Goal: Information Seeking & Learning: Find specific fact

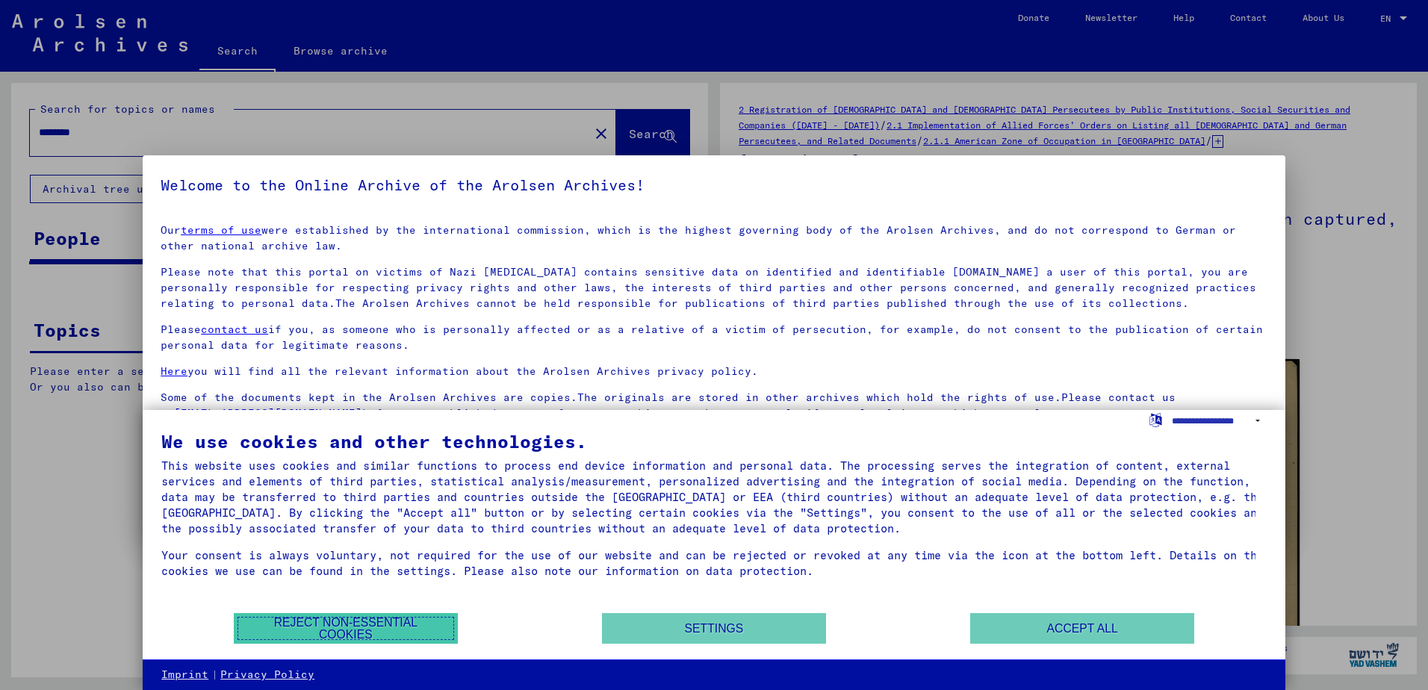
click at [394, 627] on button "Reject non-essential cookies" at bounding box center [346, 628] width 224 height 31
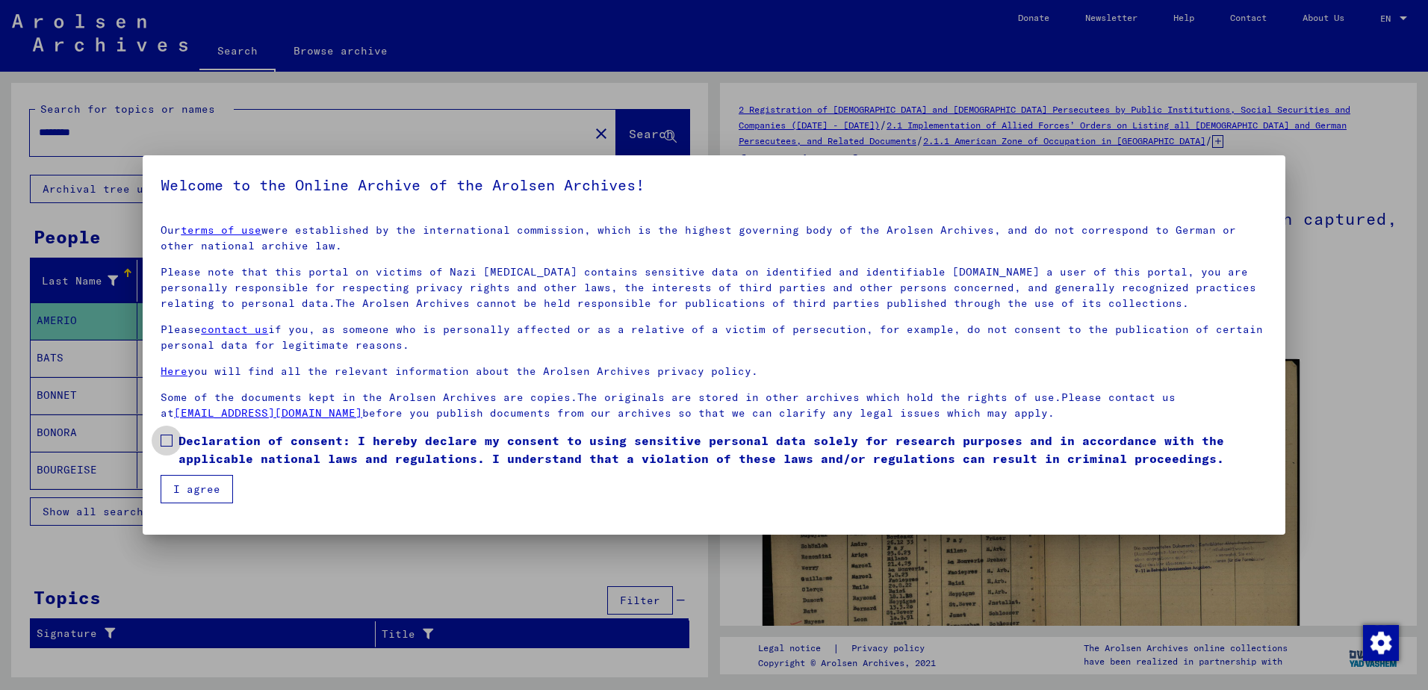
click at [171, 435] on span at bounding box center [167, 441] width 12 height 12
click at [214, 494] on button "I agree" at bounding box center [197, 489] width 72 height 28
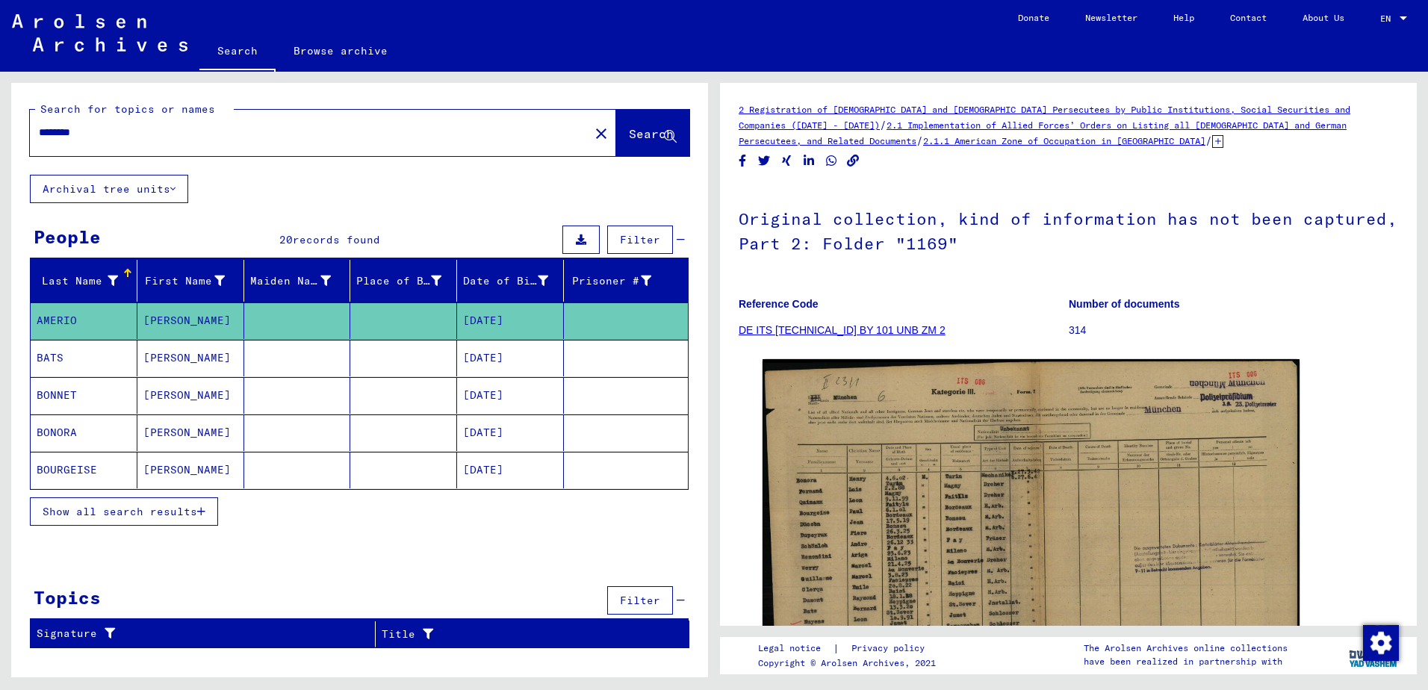
click at [53, 325] on mat-cell "AMERIO" at bounding box center [84, 320] width 107 height 37
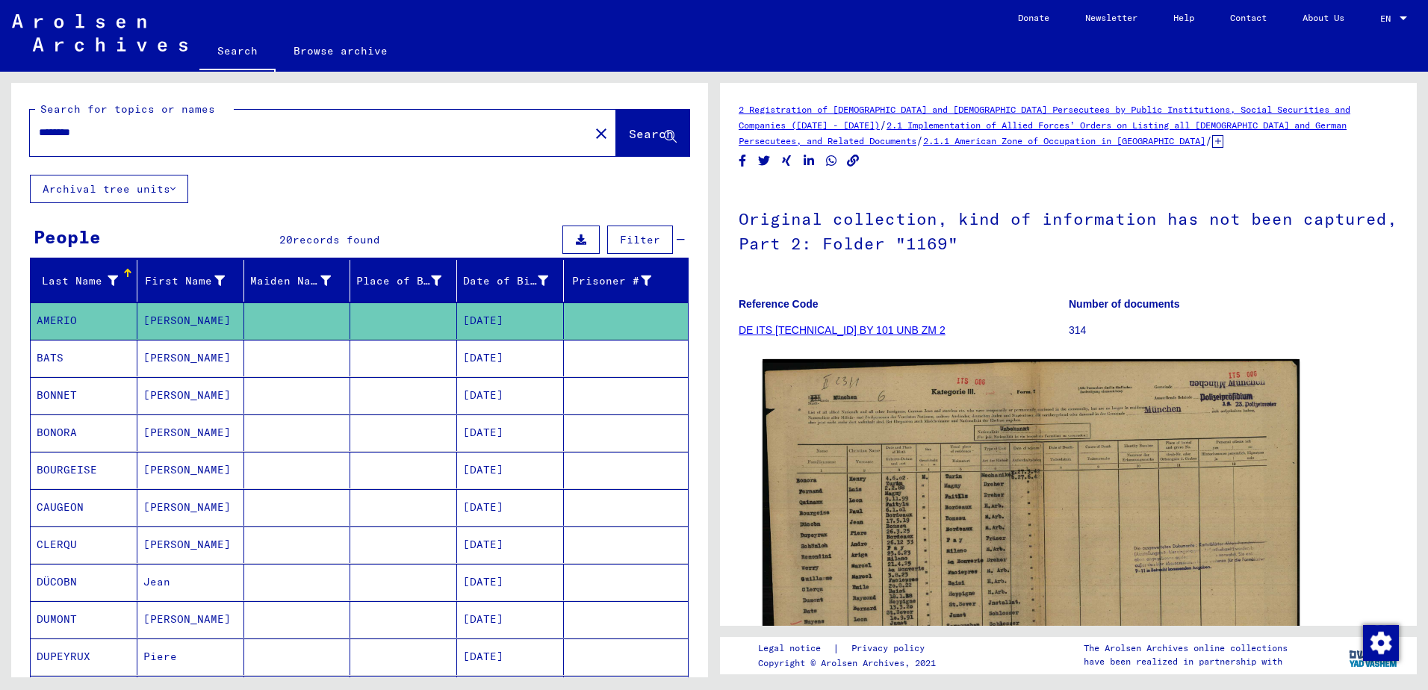
click at [69, 322] on mat-cell "AMERIO" at bounding box center [84, 320] width 107 height 37
click at [576, 236] on icon at bounding box center [581, 239] width 10 height 10
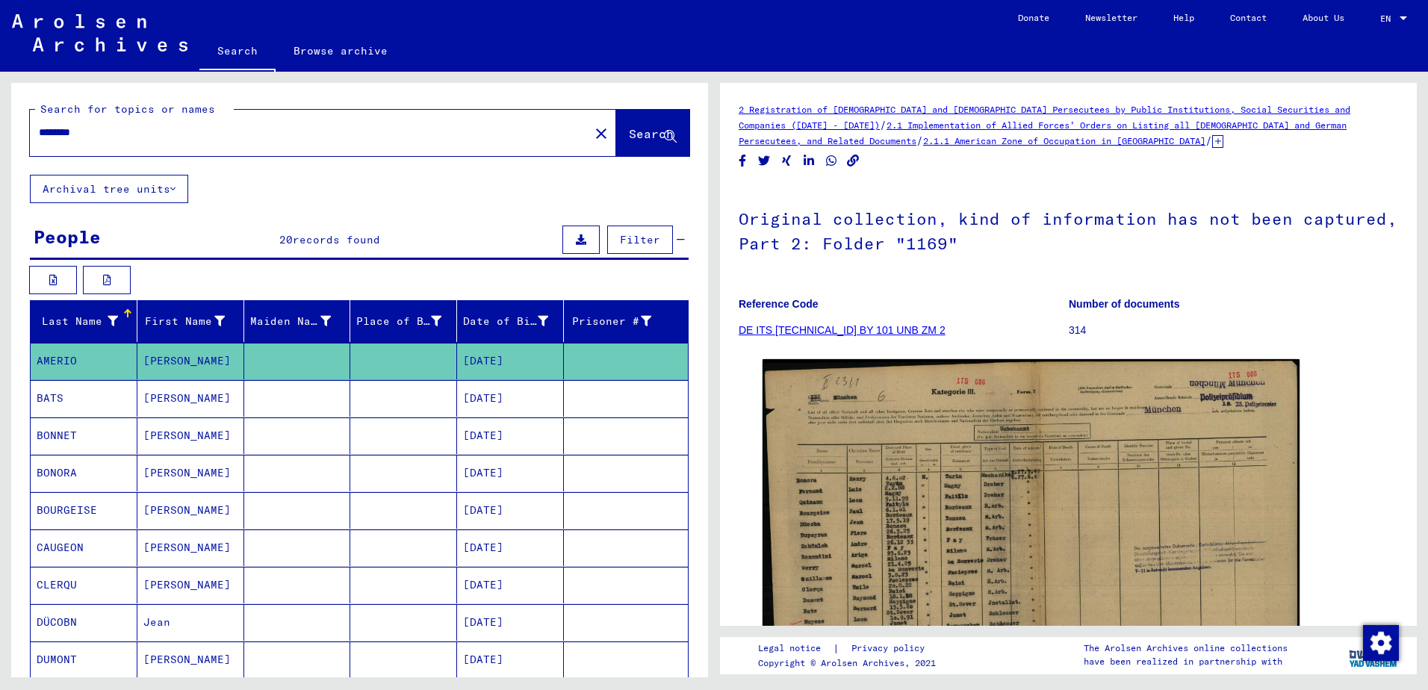
click at [630, 240] on span "Filter" at bounding box center [640, 239] width 40 height 13
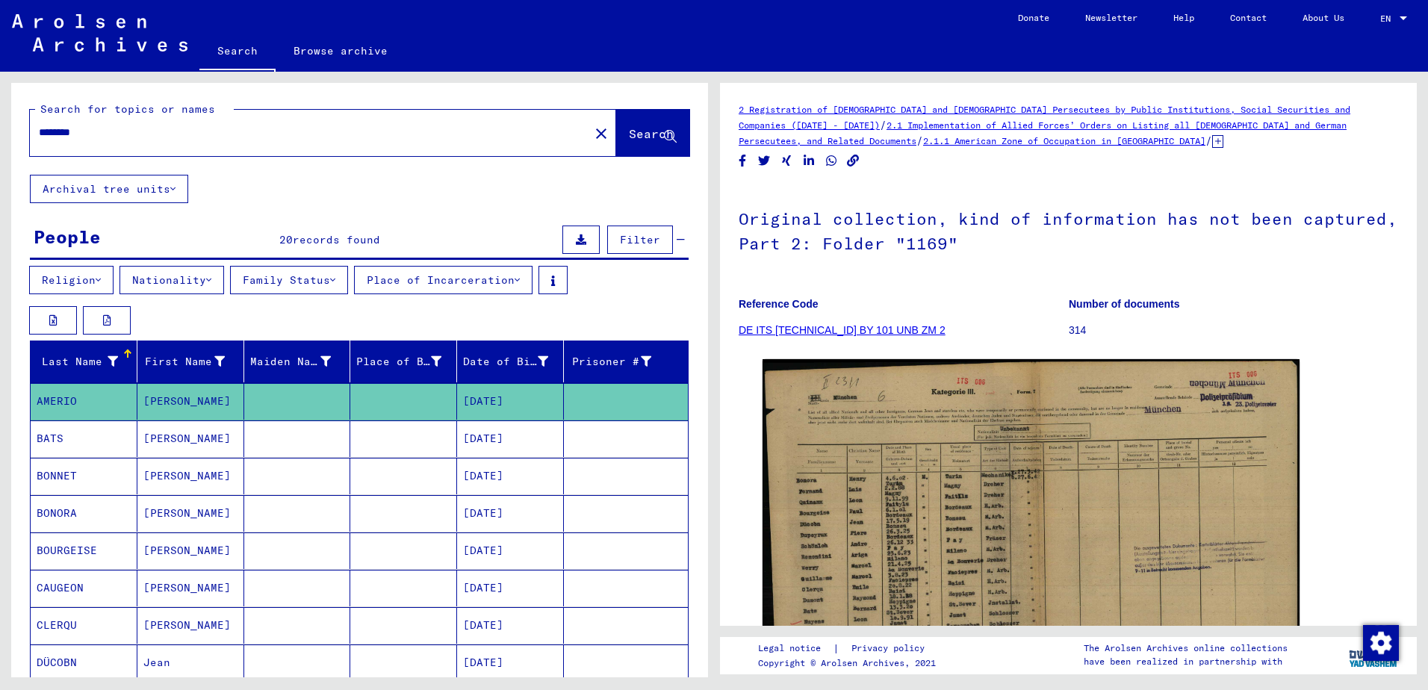
click at [576, 240] on icon at bounding box center [581, 239] width 10 height 10
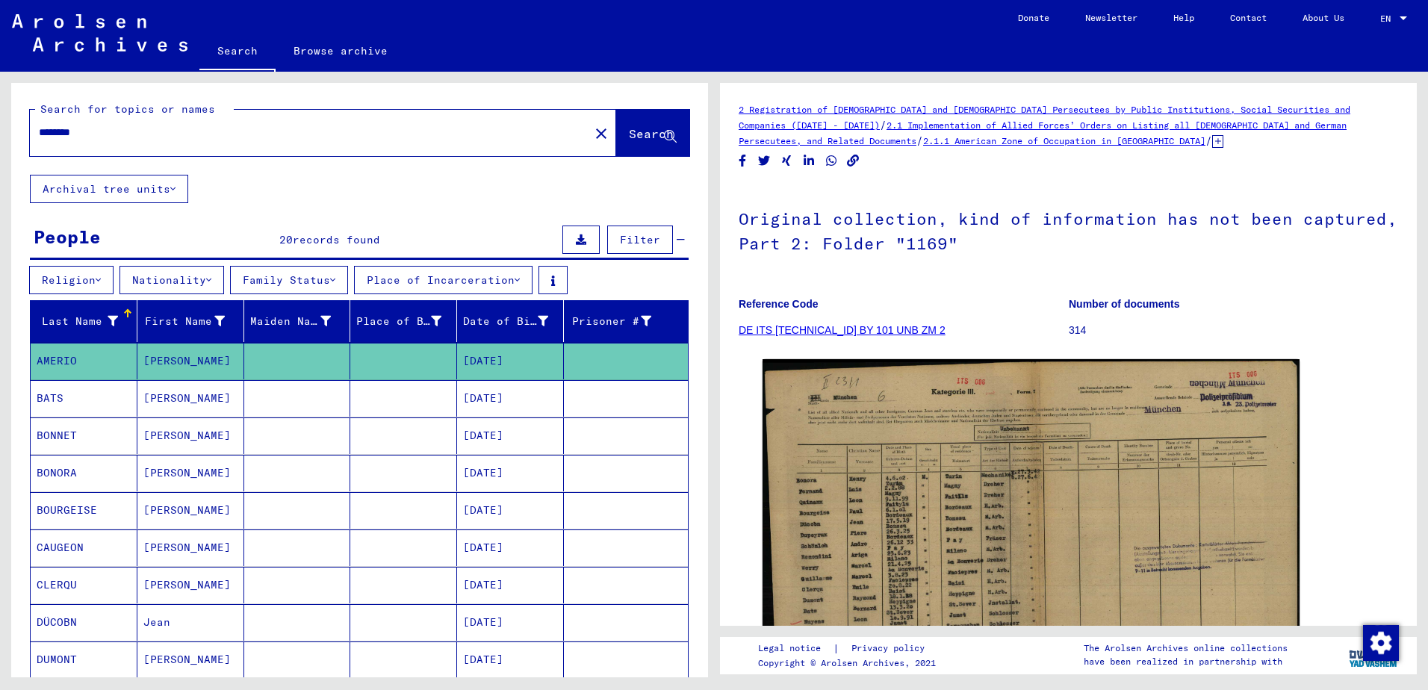
click at [576, 239] on icon at bounding box center [581, 239] width 10 height 10
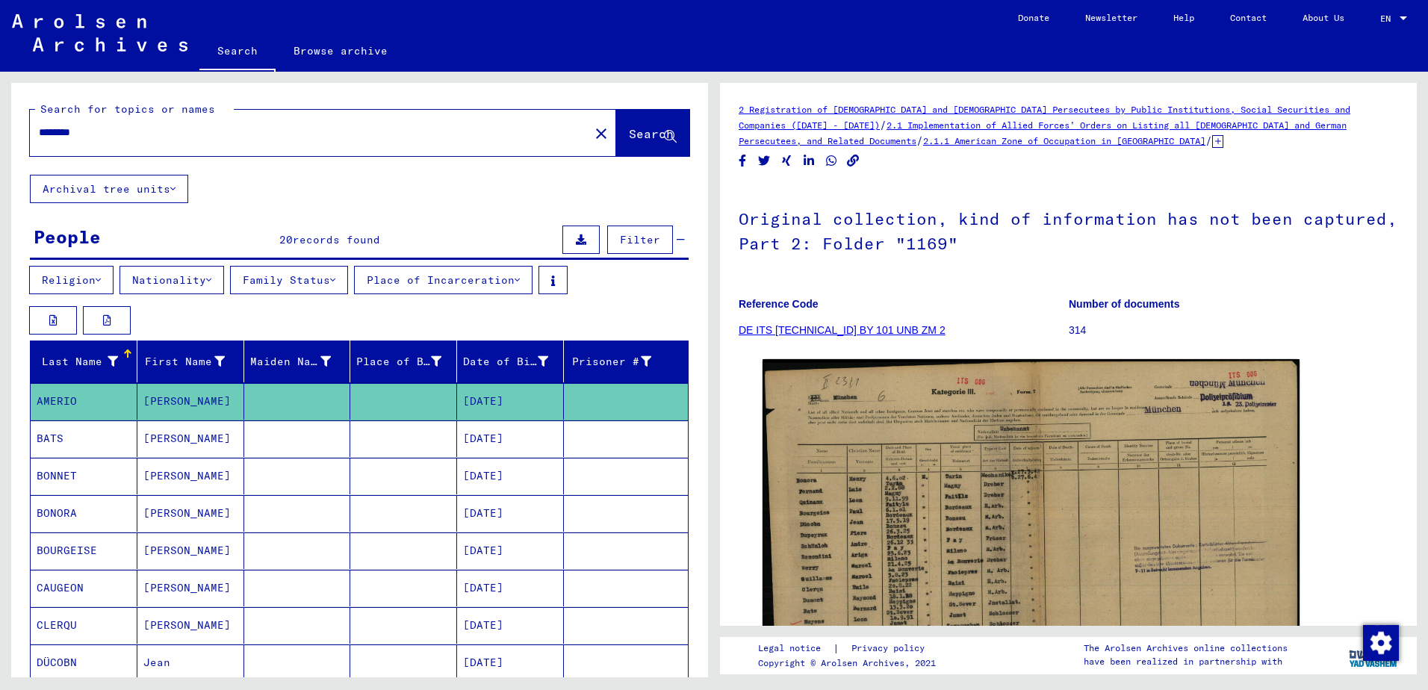
click at [576, 239] on icon at bounding box center [581, 239] width 10 height 10
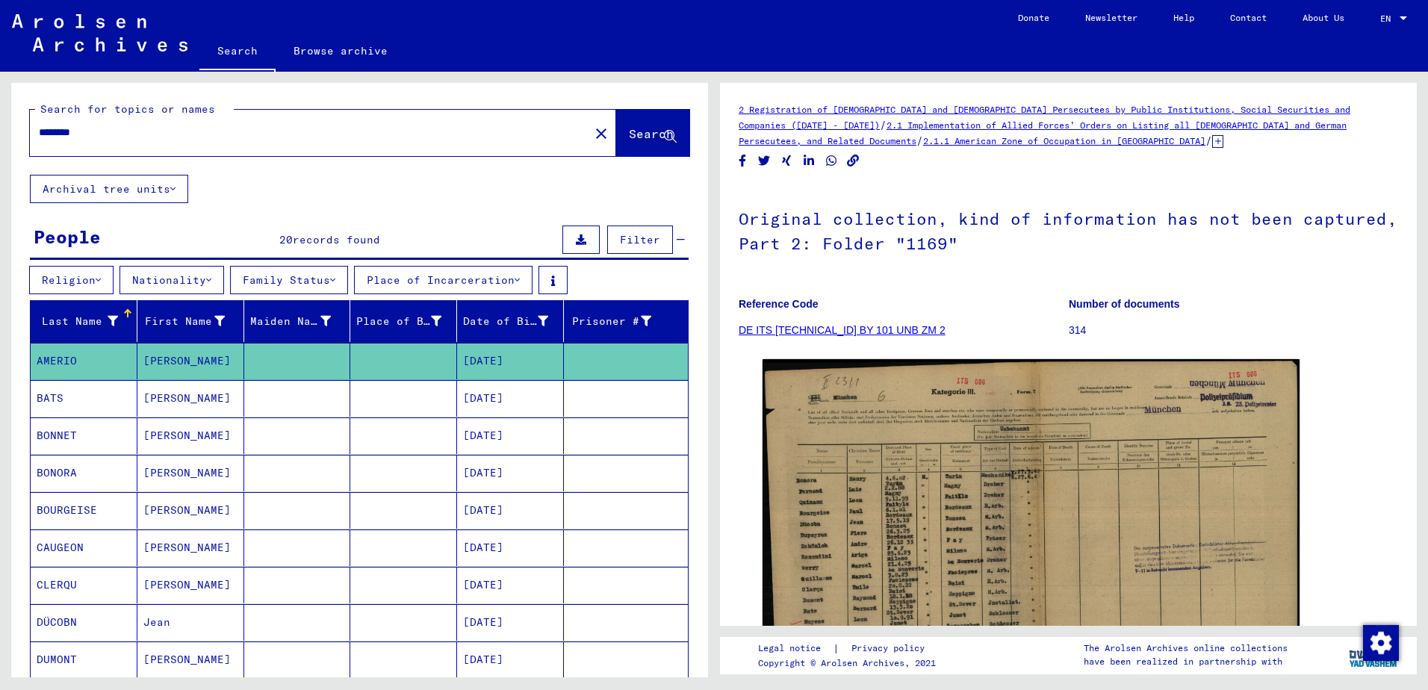
click at [95, 128] on input "********" at bounding box center [309, 133] width 541 height 16
drag, startPoint x: 117, startPoint y: 129, endPoint x: 22, endPoint y: 137, distance: 95.2
click at [22, 125] on div "Search for topics or names ******** close Search" at bounding box center [359, 129] width 697 height 92
click at [629, 128] on span "Search" at bounding box center [651, 133] width 45 height 15
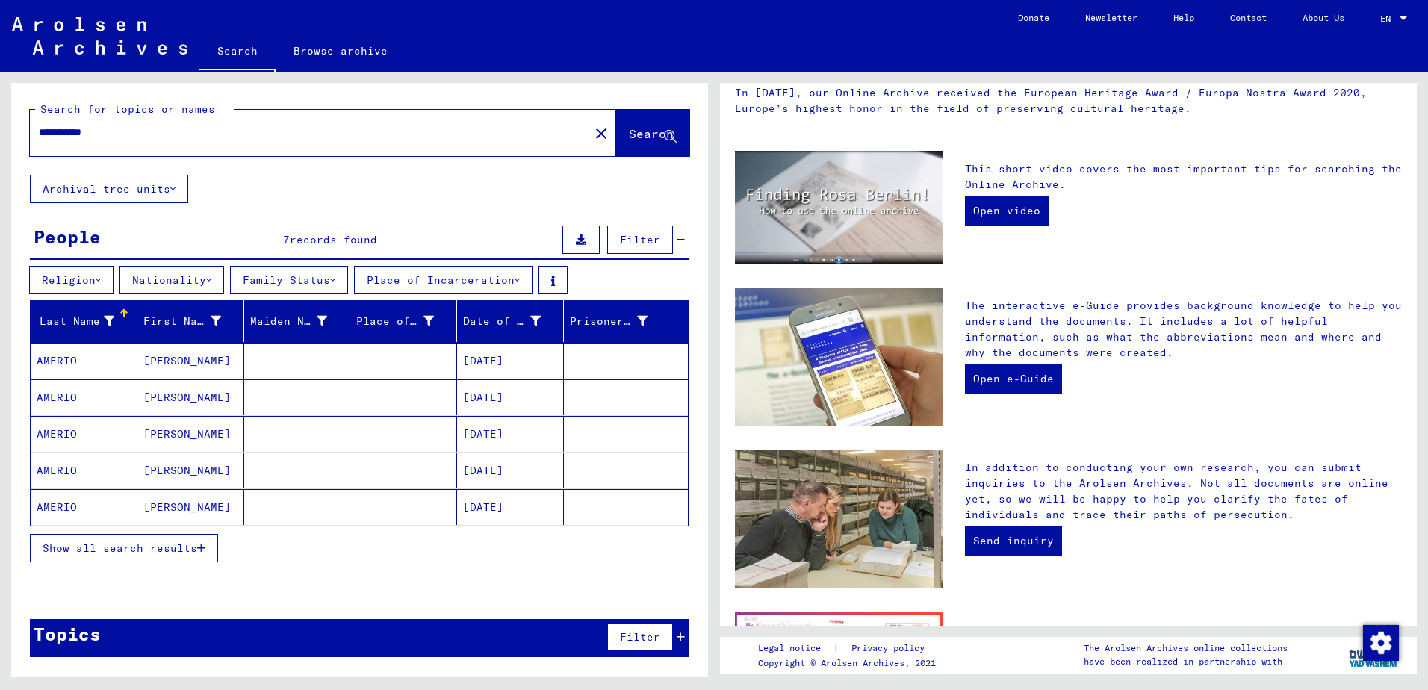
scroll to position [426, 0]
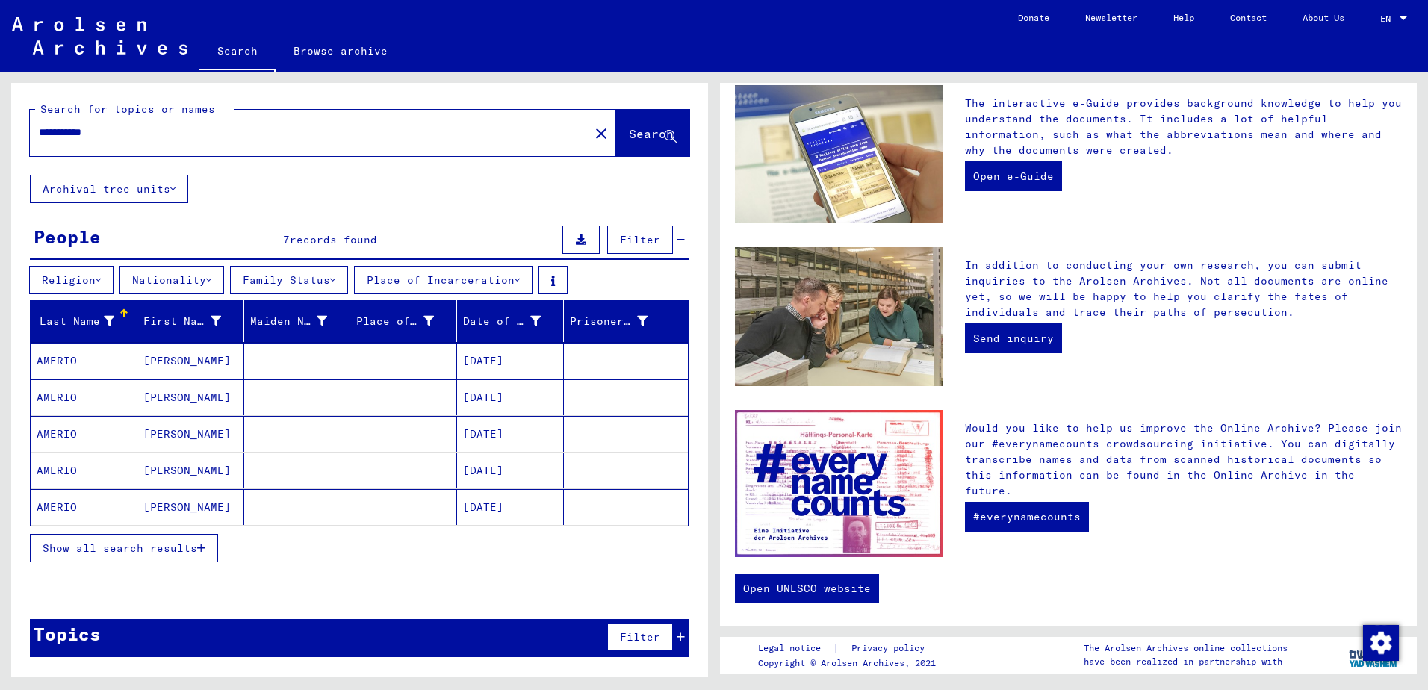
click at [148, 552] on span "Show all search results" at bounding box center [120, 547] width 155 height 13
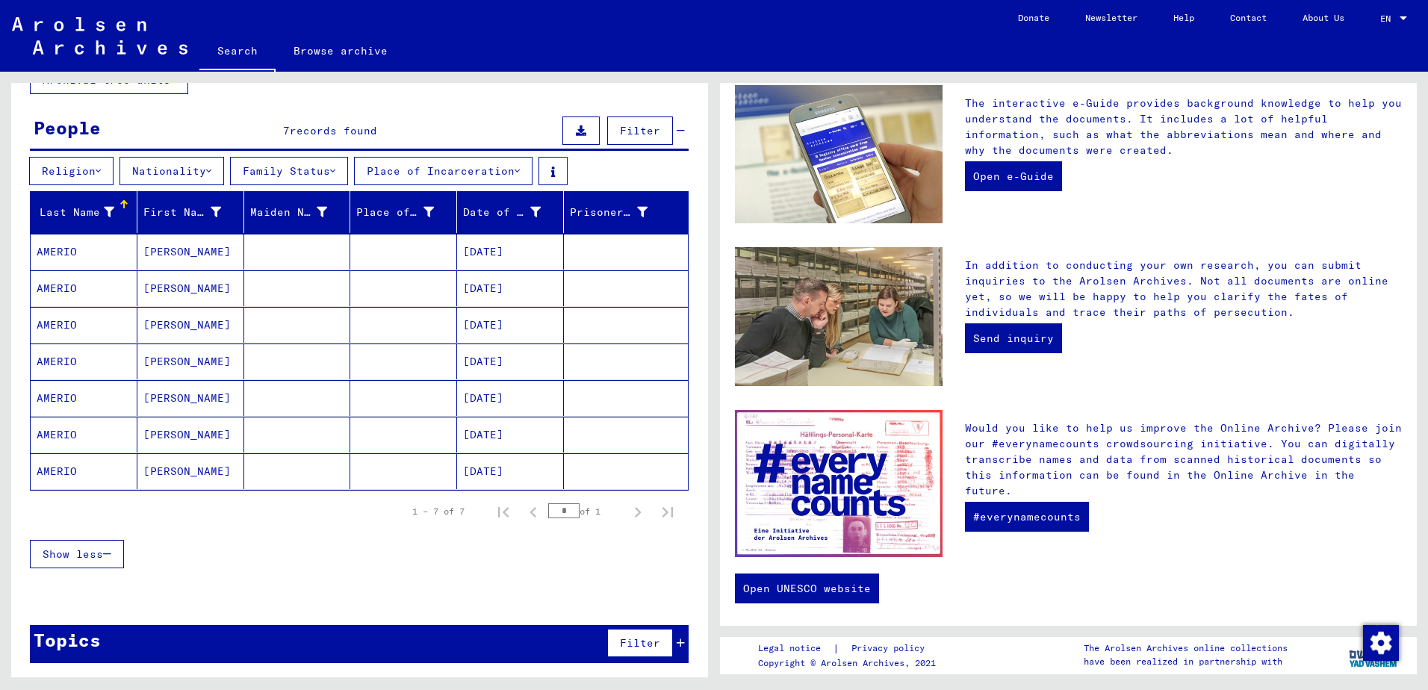
scroll to position [111, 0]
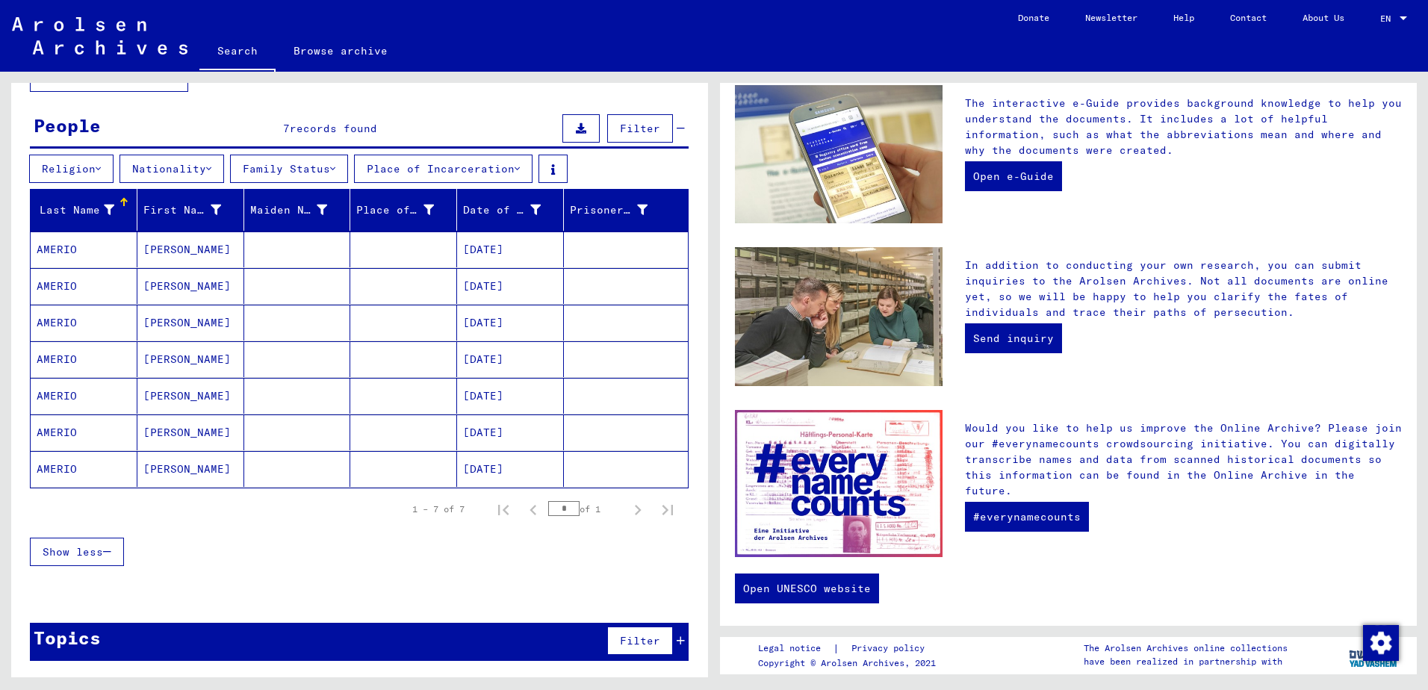
click at [55, 249] on mat-cell "AMERIO" at bounding box center [84, 249] width 107 height 36
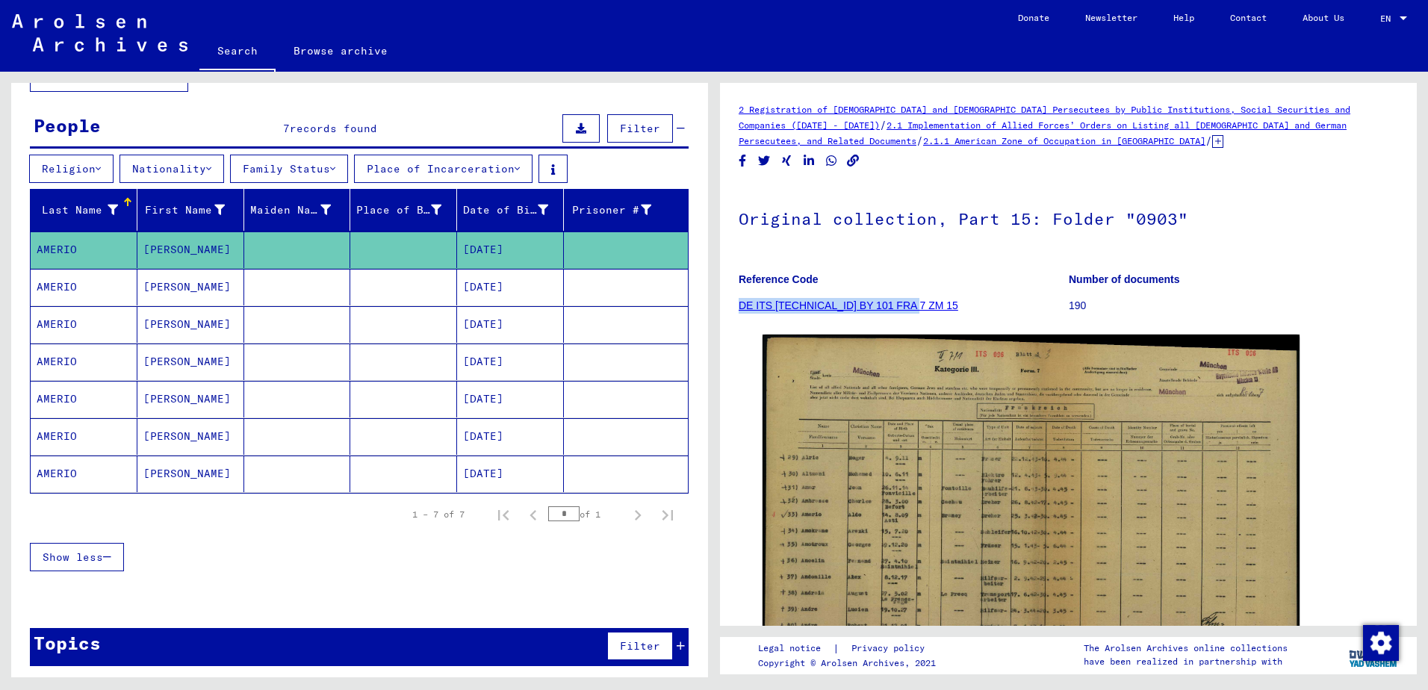
drag, startPoint x: 918, startPoint y: 308, endPoint x: 739, endPoint y: 303, distance: 178.5
click at [739, 303] on figure "Reference Code DE ITS [TECHNICAL_ID] BY 101 FRA 7 ZM 15" at bounding box center [902, 294] width 329 height 67
copy link "DE ITS [TECHNICAL_ID] BY 101 FRA 7 ZM 15"
click at [576, 127] on icon at bounding box center [581, 128] width 10 height 10
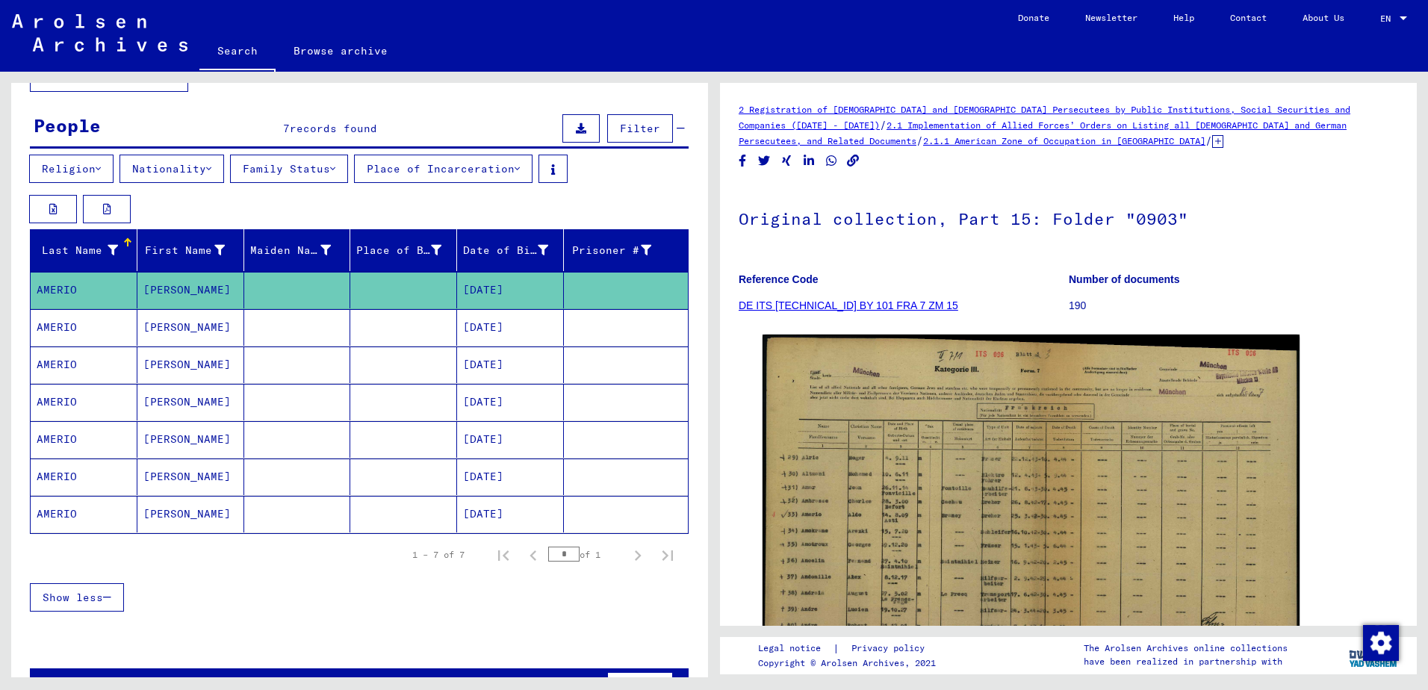
click at [61, 327] on mat-cell "AMERIO" at bounding box center [84, 327] width 107 height 37
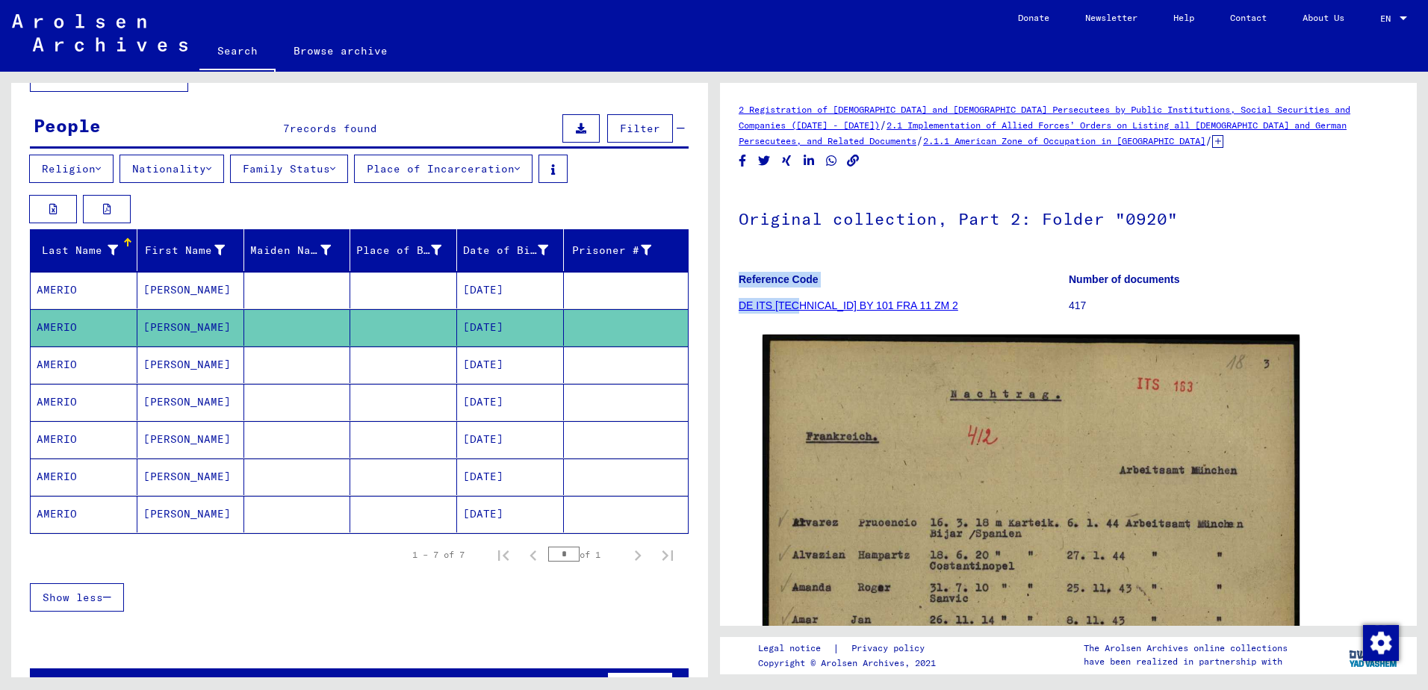
drag, startPoint x: 751, startPoint y: 305, endPoint x: 794, endPoint y: 307, distance: 42.6
click at [794, 307] on yv-its-full-details "2 Registration of [DEMOGRAPHIC_DATA] and [DEMOGRAPHIC_DATA] Persecutees by Publ…" at bounding box center [1068, 643] width 697 height 1083
drag, startPoint x: 794, startPoint y: 307, endPoint x: 741, endPoint y: 309, distance: 53.1
click at [741, 309] on figure "Reference Code DE ITS [TECHNICAL_ID] BY 101 FRA 11 ZM 2" at bounding box center [902, 294] width 329 height 67
copy link "DE ITS [TECHNICAL_ID] BY 101 FRA 11 ZM 2"
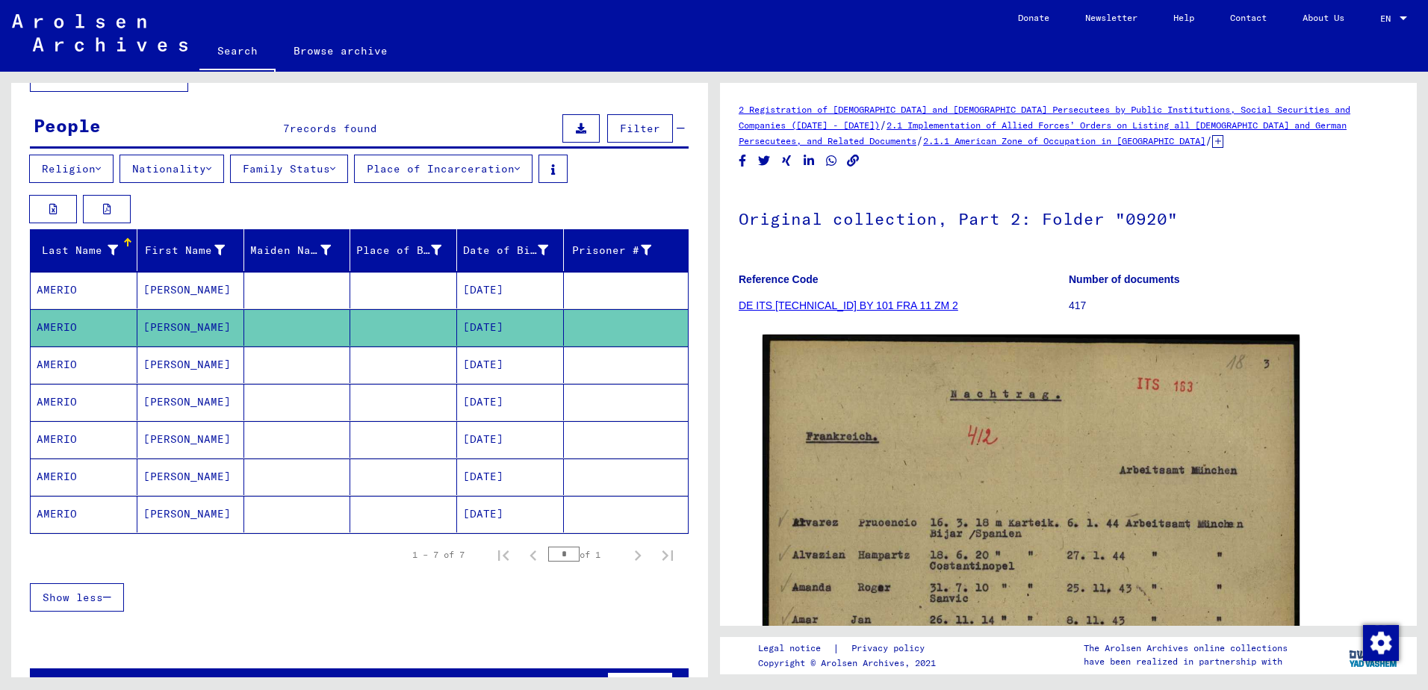
click at [69, 363] on mat-cell "AMERIO" at bounding box center [84, 364] width 107 height 37
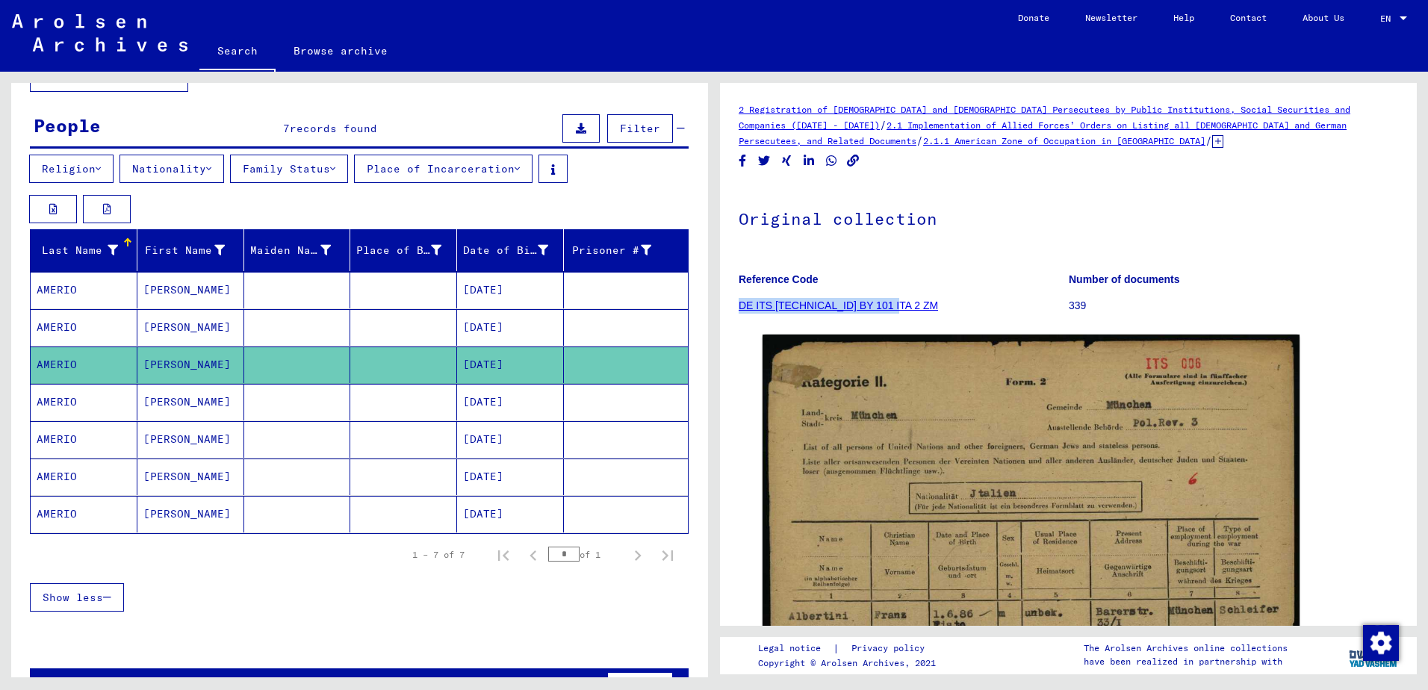
drag, startPoint x: 887, startPoint y: 307, endPoint x: 740, endPoint y: 308, distance: 147.1
click at [740, 308] on figure "Reference Code DE ITS [TECHNICAL_ID] BY 101 ITA 2 ZM" at bounding box center [902, 294] width 329 height 67
copy link "DE ITS [TECHNICAL_ID] BY 101 ITA 2 ZM"
click at [69, 403] on mat-cell "AMERIO" at bounding box center [84, 402] width 107 height 37
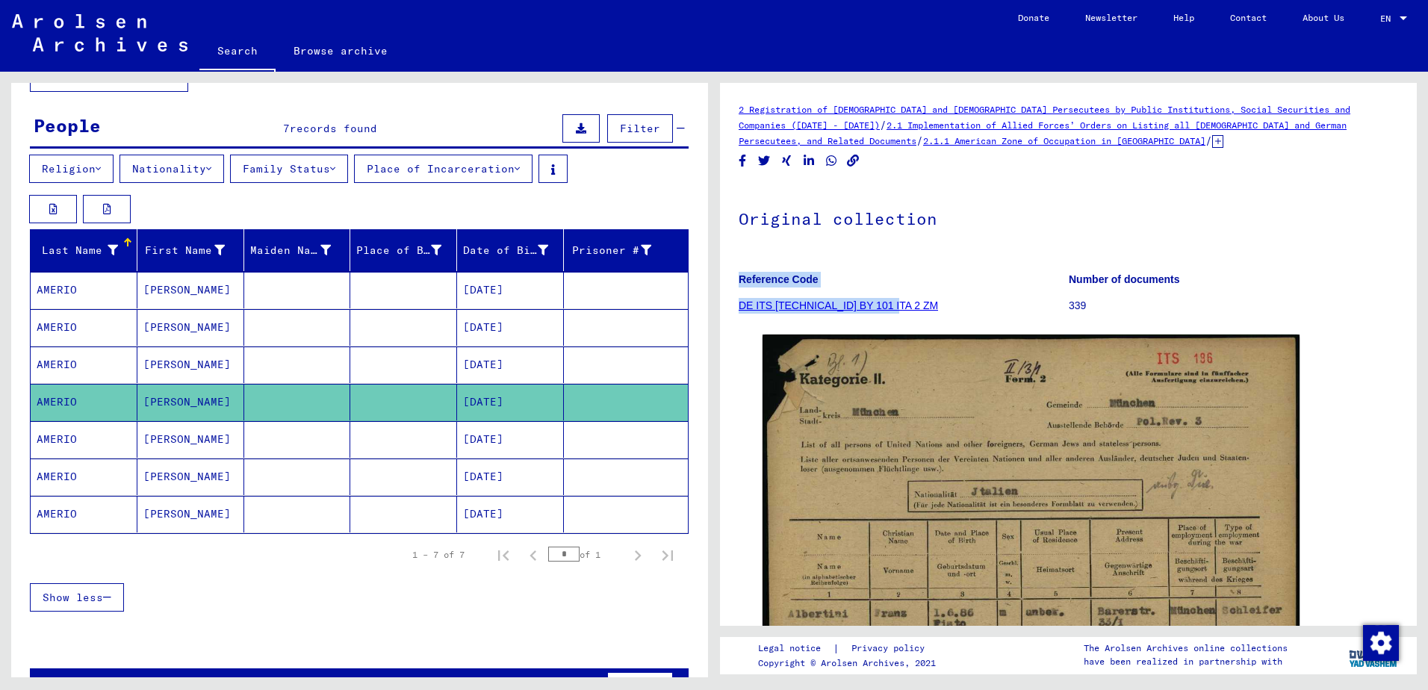
drag, startPoint x: 895, startPoint y: 307, endPoint x: 735, endPoint y: 313, distance: 159.9
click at [735, 313] on yv-its-full-details "2 Registration of [DEMOGRAPHIC_DATA] and [DEMOGRAPHIC_DATA] Persecutees by Publ…" at bounding box center [1068, 639] width 697 height 1074
drag, startPoint x: 735, startPoint y: 313, endPoint x: 904, endPoint y: 296, distance: 169.6
click at [904, 294] on figure "Reference Code DE ITS [TECHNICAL_ID] BY 101 ITA 2 ZM" at bounding box center [902, 294] width 329 height 67
drag, startPoint x: 899, startPoint y: 305, endPoint x: 739, endPoint y: 315, distance: 160.1
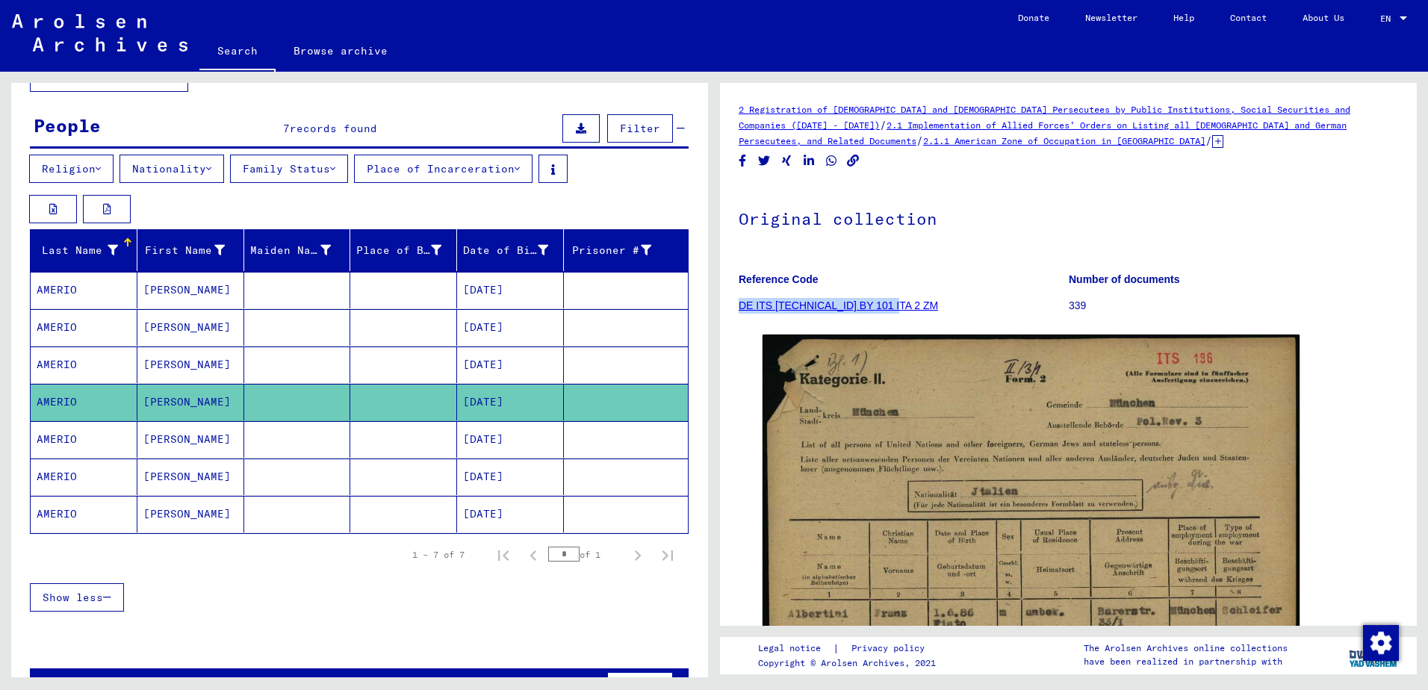
click at [739, 315] on figure "Reference Code DE ITS [TECHNICAL_ID] BY 101 ITA 2 ZM" at bounding box center [902, 294] width 329 height 67
copy link "DE ITS [TECHNICAL_ID] BY 101 ITA 2 ZM"
click at [68, 441] on mat-cell "AMERIO" at bounding box center [84, 439] width 107 height 37
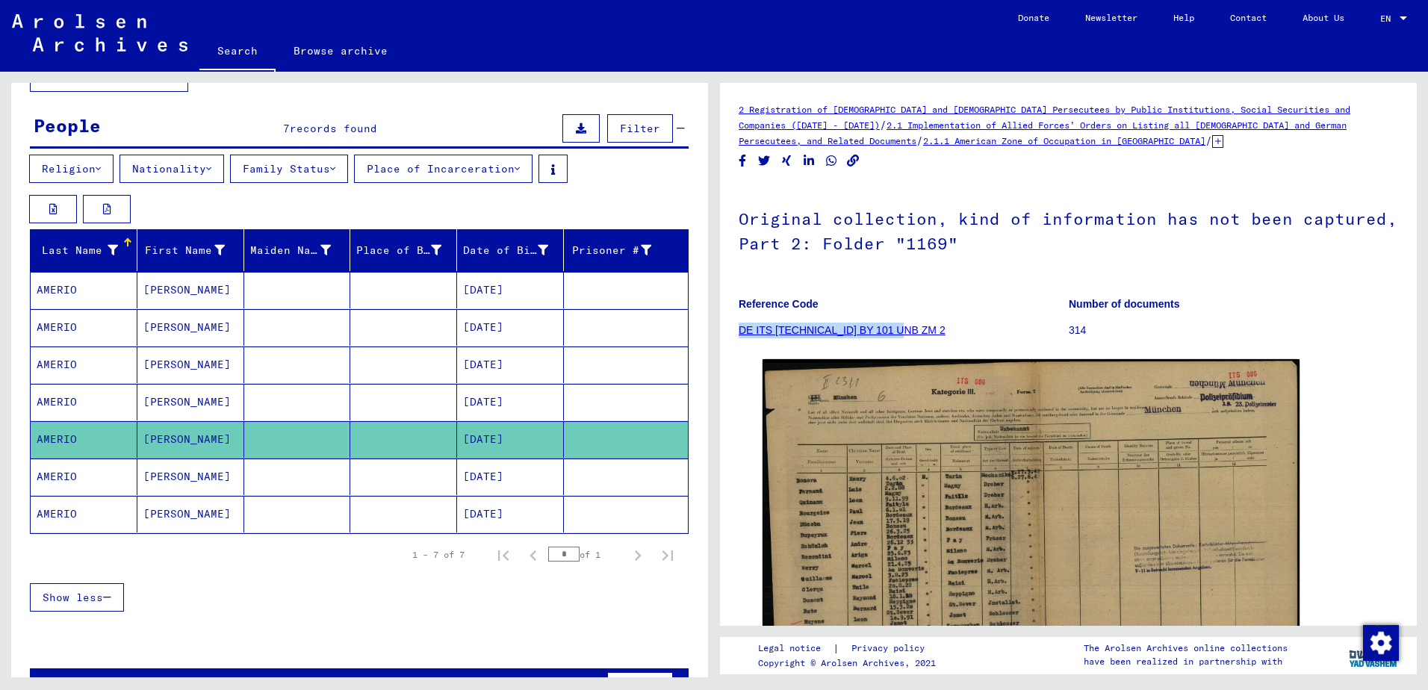
drag, startPoint x: 903, startPoint y: 332, endPoint x: 741, endPoint y: 335, distance: 162.0
click at [741, 335] on figure "Reference Code DE ITS [TECHNICAL_ID] BY 101 UNB ZM 2" at bounding box center [902, 319] width 329 height 67
copy link "DE ITS [TECHNICAL_ID] BY 101 UNB ZM 2"
click at [69, 475] on mat-cell "AMERIO" at bounding box center [84, 476] width 107 height 37
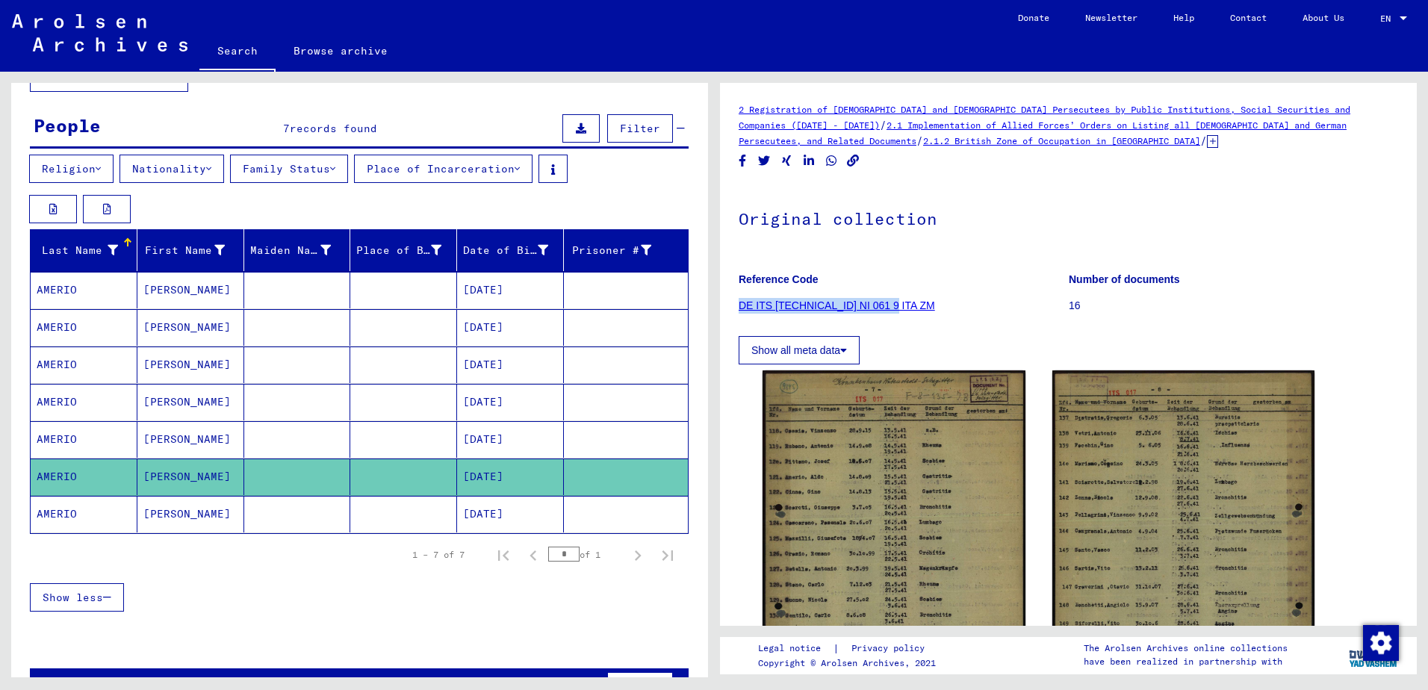
drag, startPoint x: 889, startPoint y: 302, endPoint x: 741, endPoint y: 311, distance: 147.3
click at [741, 311] on figure "Reference Code DE ITS [TECHNICAL_ID] NI 061 9 ITA ZM" at bounding box center [902, 294] width 329 height 67
copy link "DE ITS [TECHNICAL_ID] NI 061 9 ITA ZM"
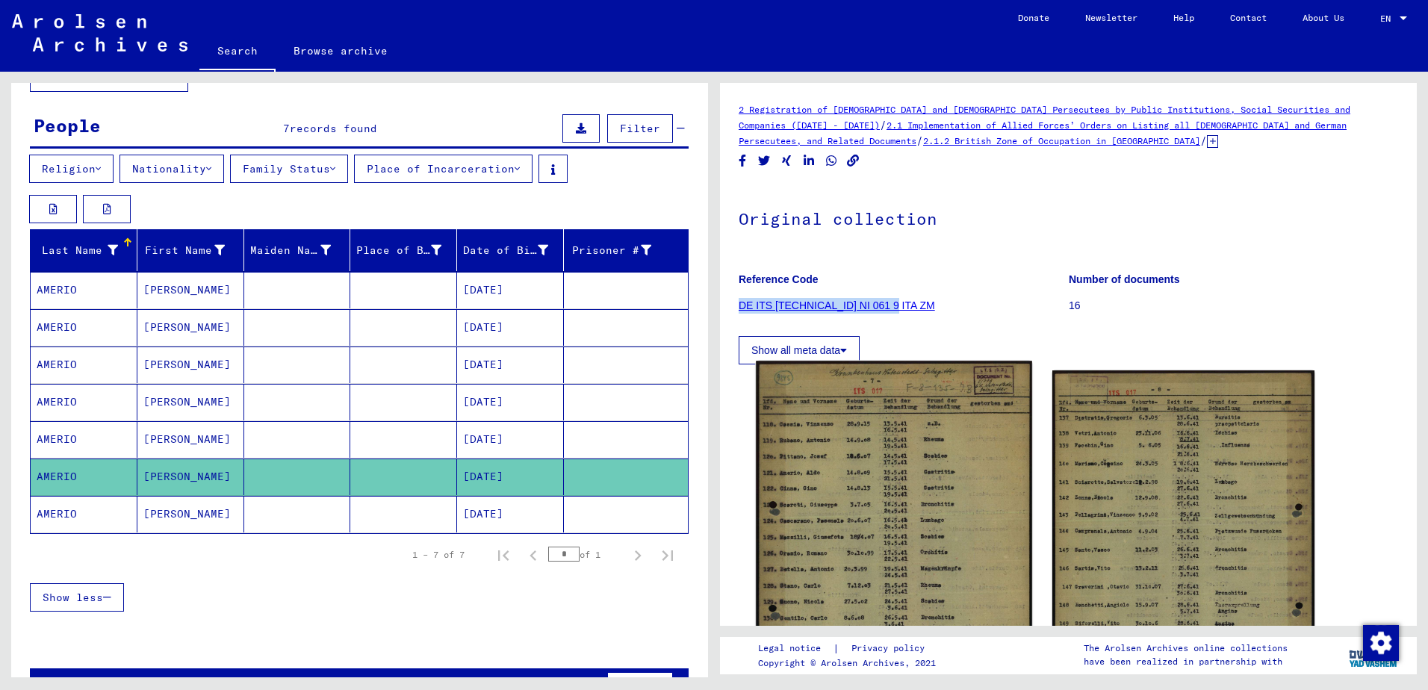
click at [918, 529] on img at bounding box center [894, 555] width 276 height 389
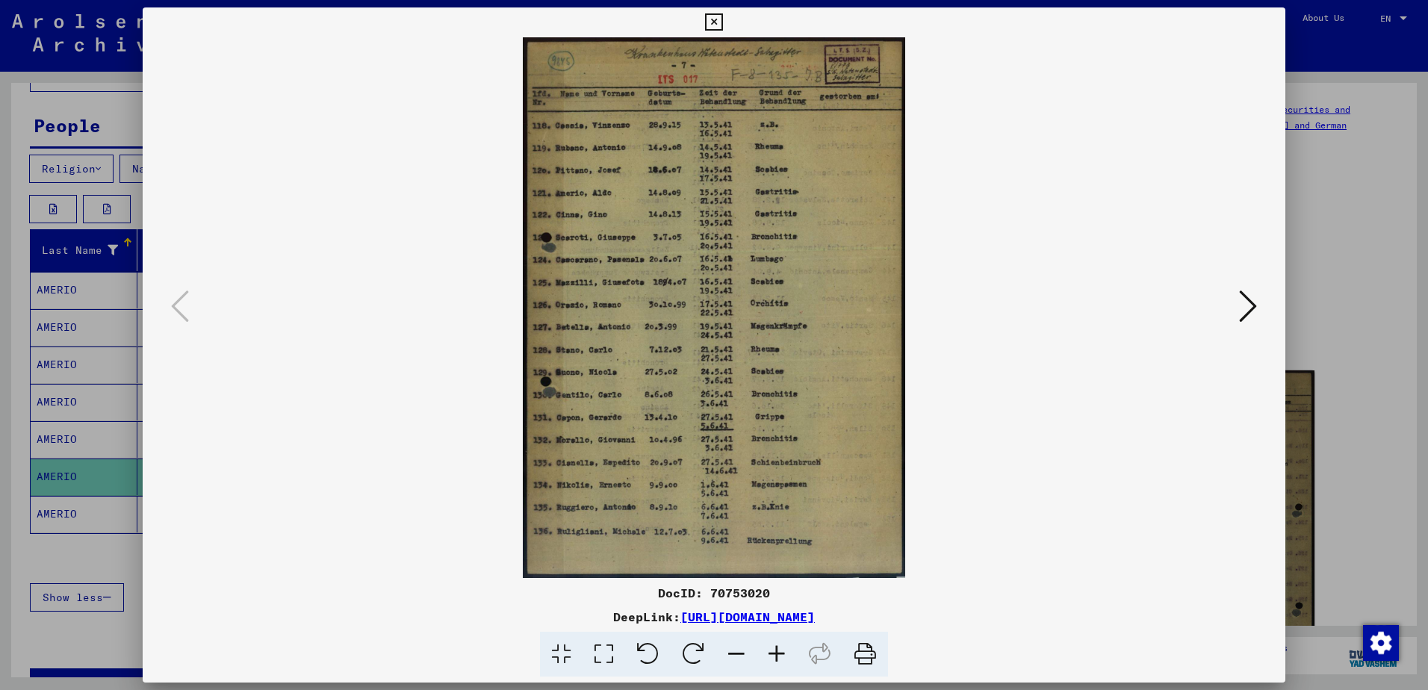
click at [1231, 532] on img at bounding box center [713, 307] width 1041 height 541
click at [1251, 308] on icon at bounding box center [1248, 306] width 18 height 36
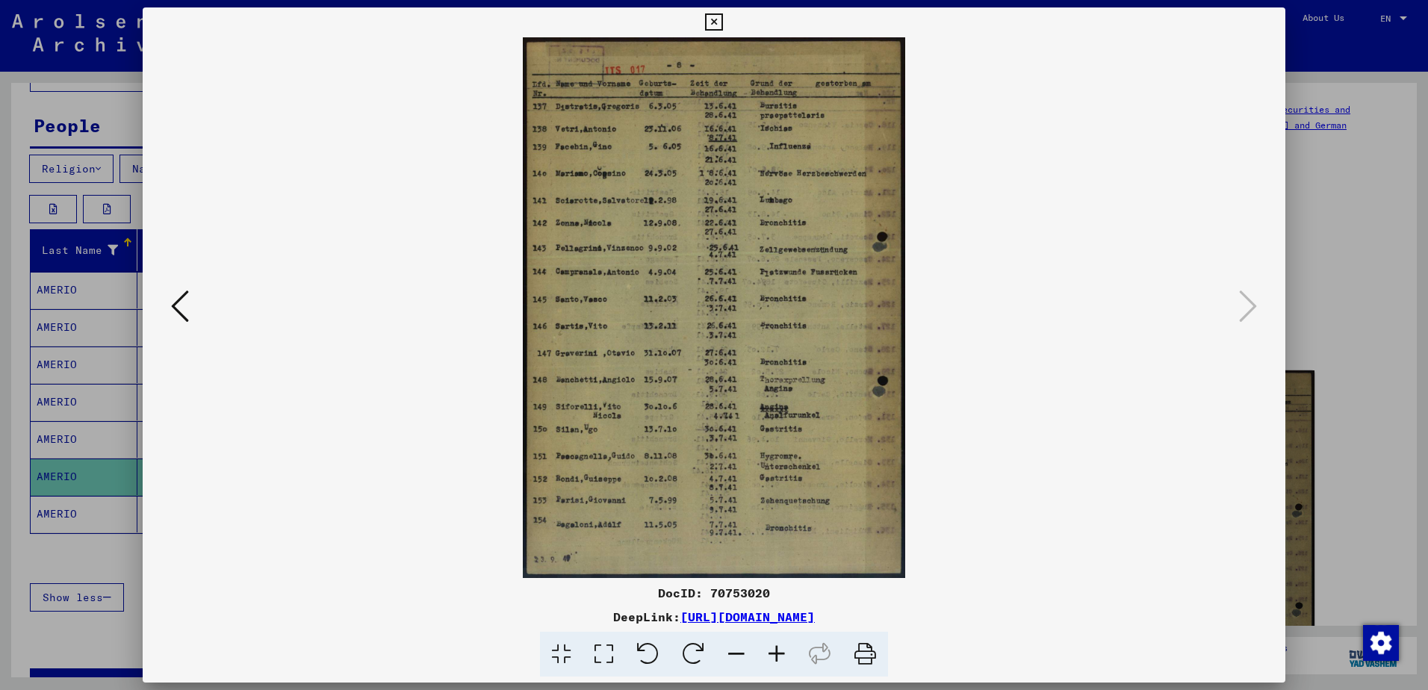
click at [1159, 579] on div "DocID: 70753020 DeepLink: [URL][DOMAIN_NAME]" at bounding box center [714, 342] width 1142 height 670
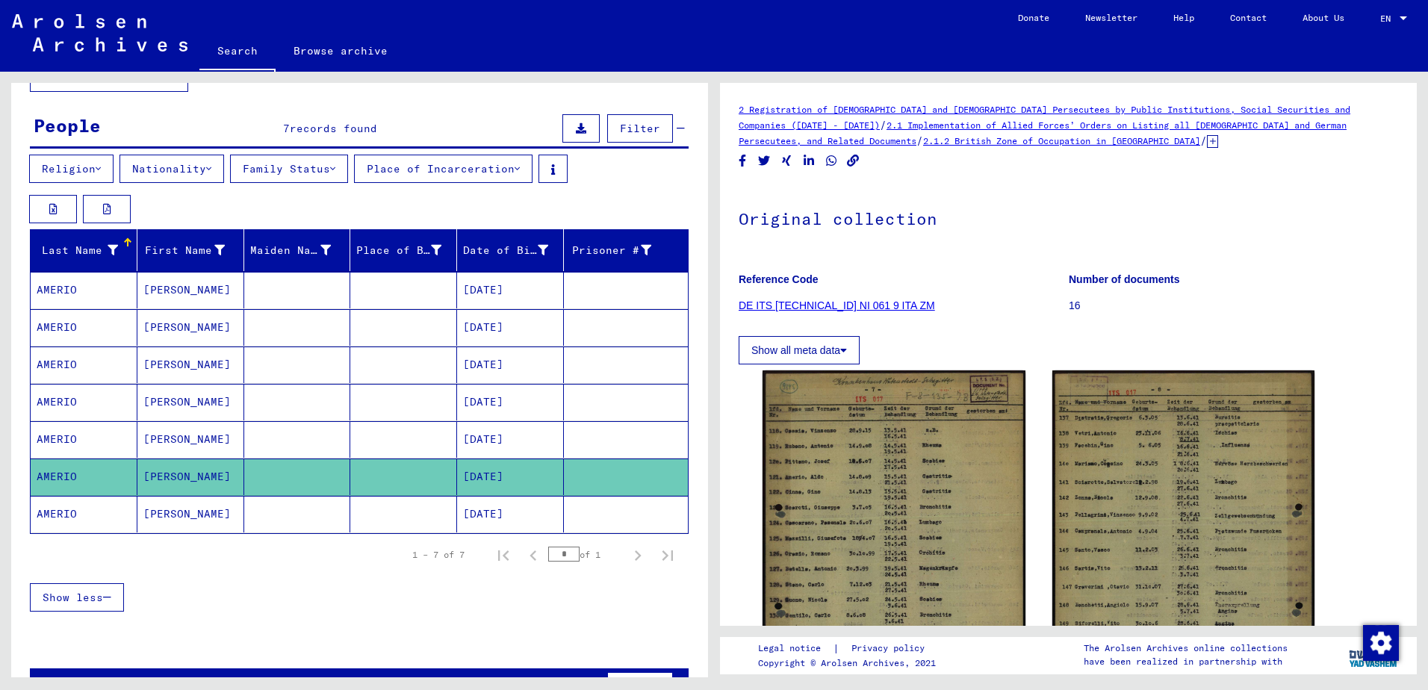
click at [66, 517] on mat-cell "AMERIO" at bounding box center [84, 514] width 107 height 37
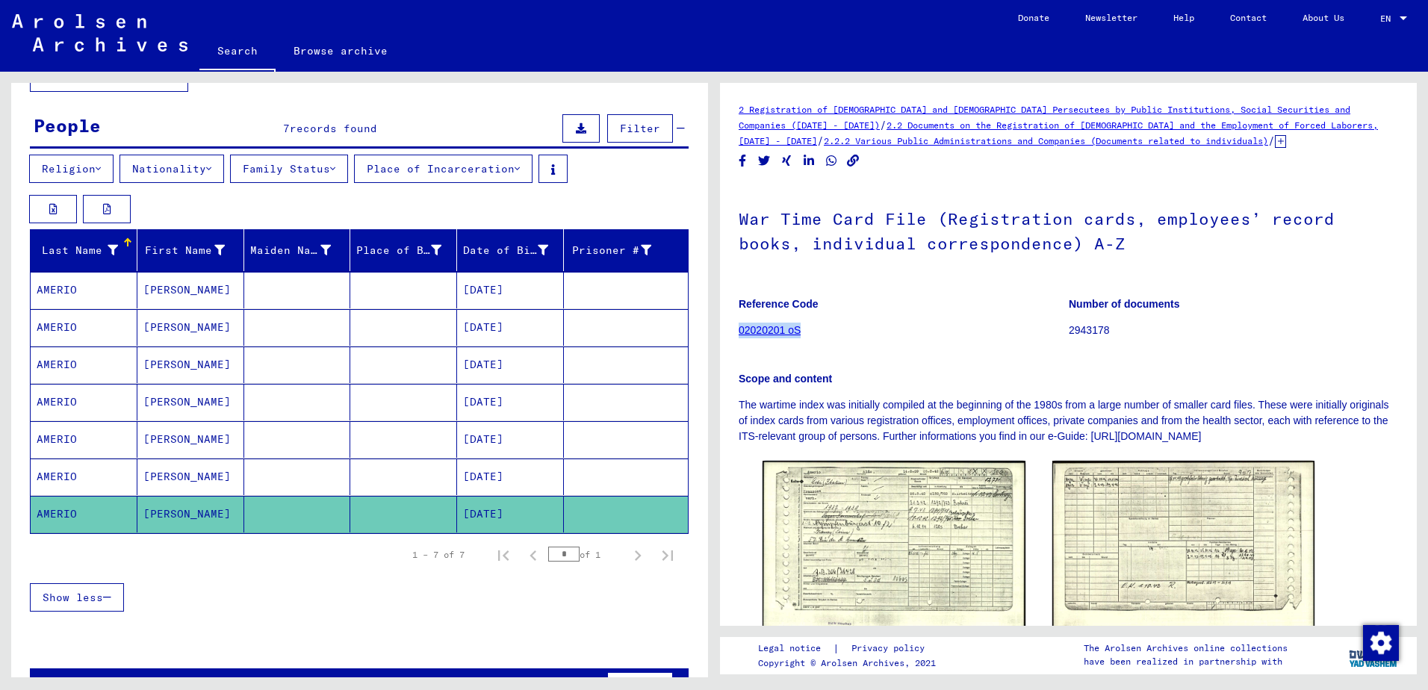
drag, startPoint x: 806, startPoint y: 332, endPoint x: 739, endPoint y: 339, distance: 66.8
click at [739, 339] on figure "Reference Code 02020201 oS" at bounding box center [902, 319] width 329 height 67
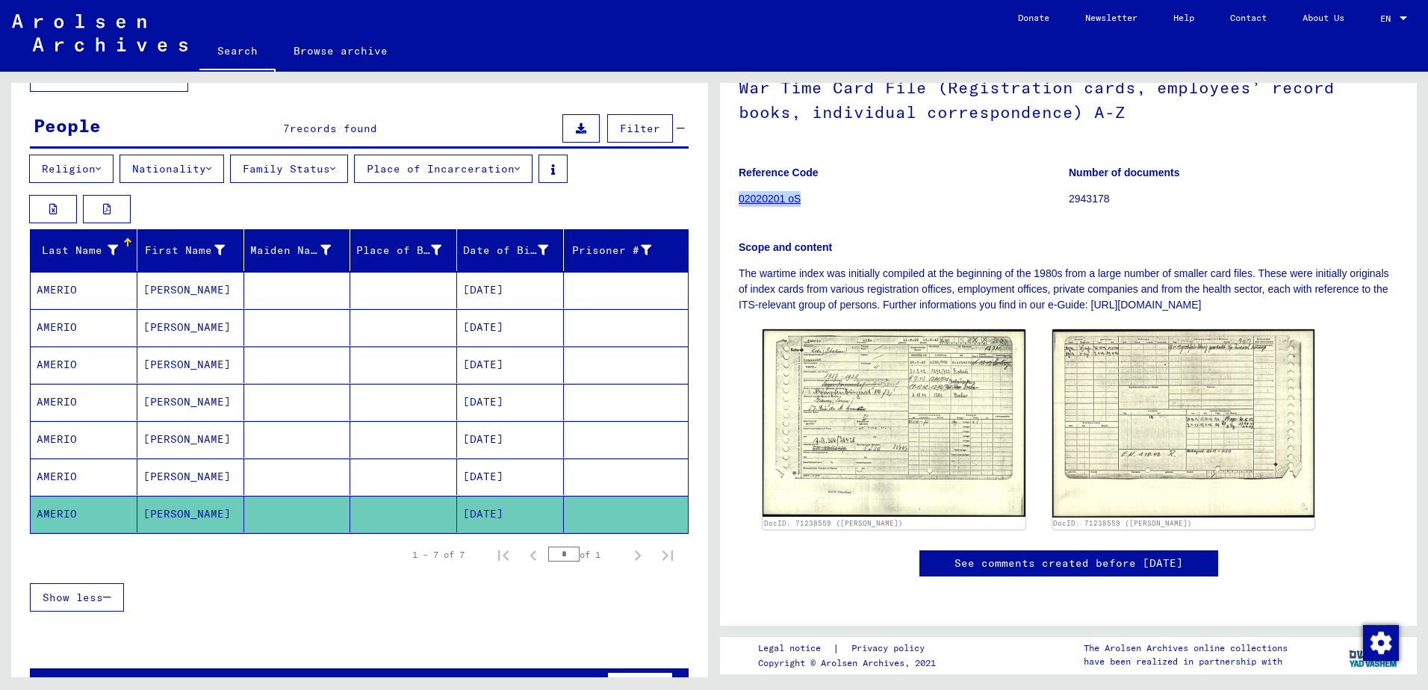
scroll to position [149, 0]
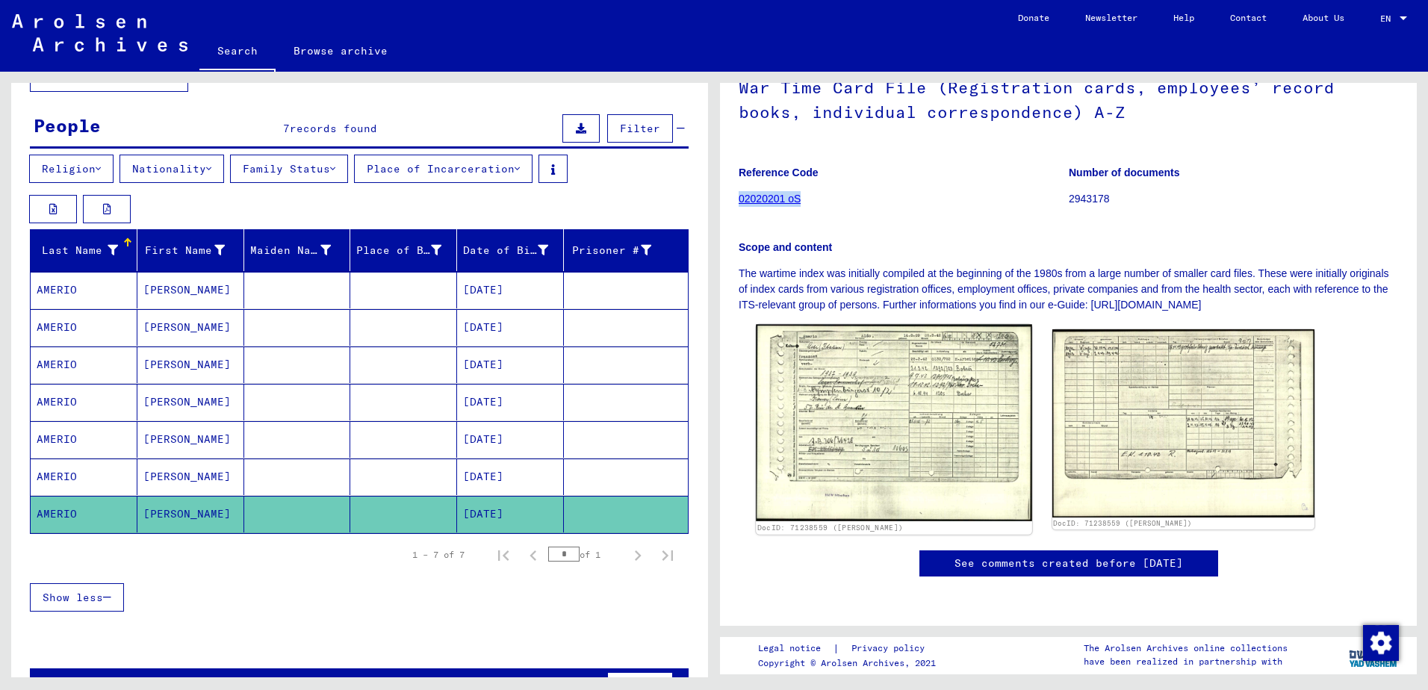
drag, startPoint x: 889, startPoint y: 445, endPoint x: 882, endPoint y: 426, distance: 20.5
click at [882, 426] on img at bounding box center [894, 423] width 276 height 196
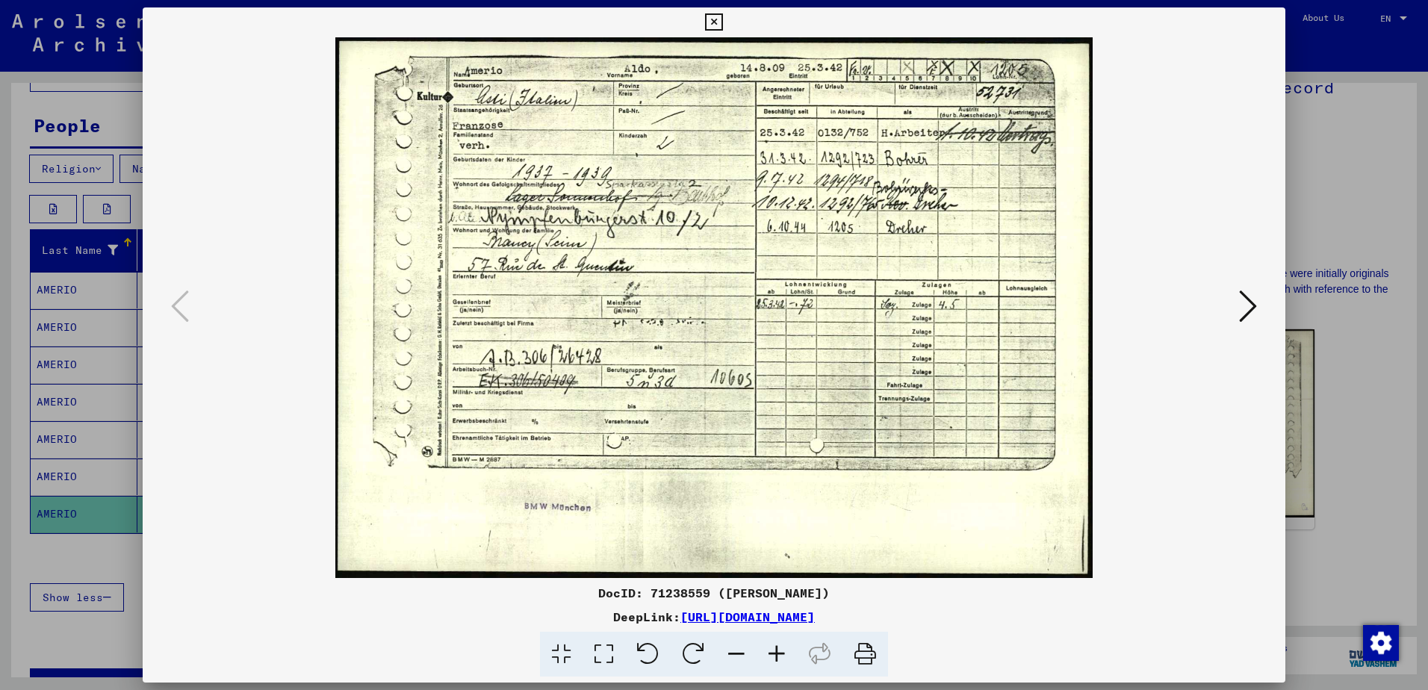
click at [1362, 140] on div at bounding box center [714, 345] width 1428 height 690
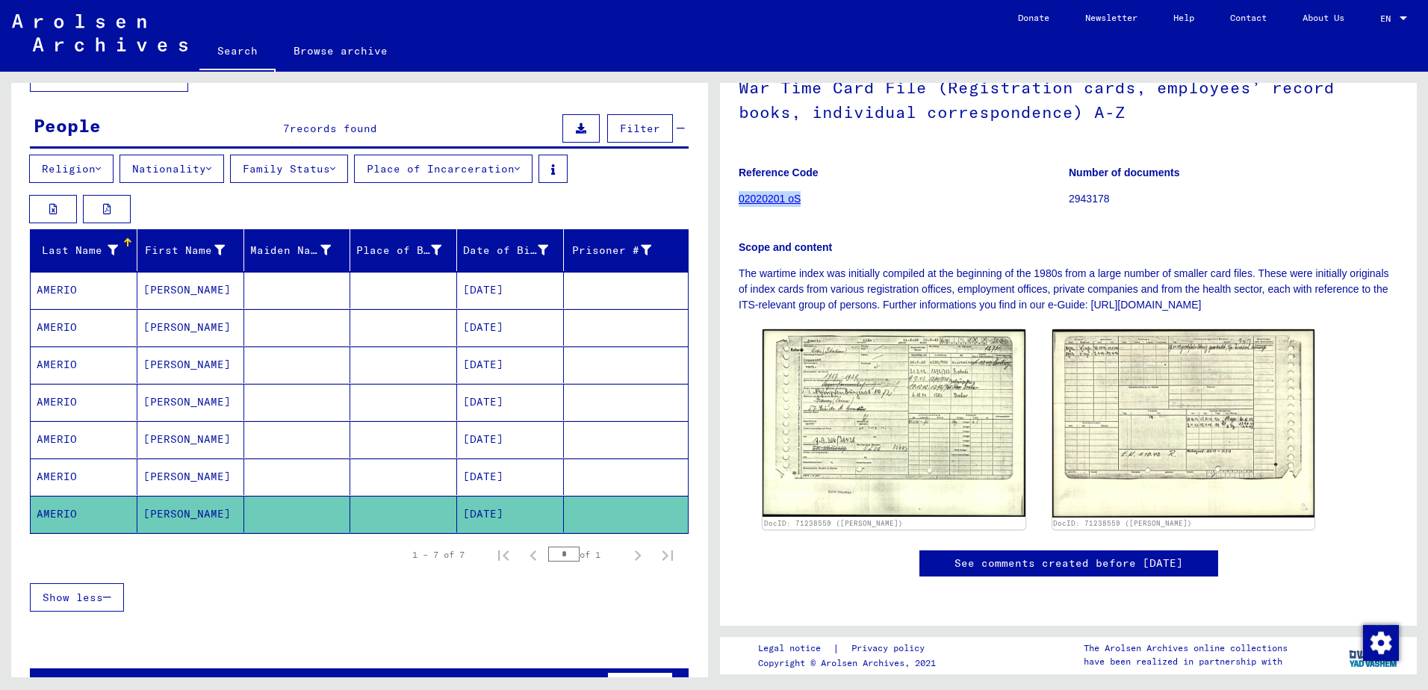
drag, startPoint x: 806, startPoint y: 181, endPoint x: 740, endPoint y: 182, distance: 65.7
click at [740, 182] on figure "Reference Code 02020201 oS" at bounding box center [902, 188] width 329 height 67
copy link "02020201 oS"
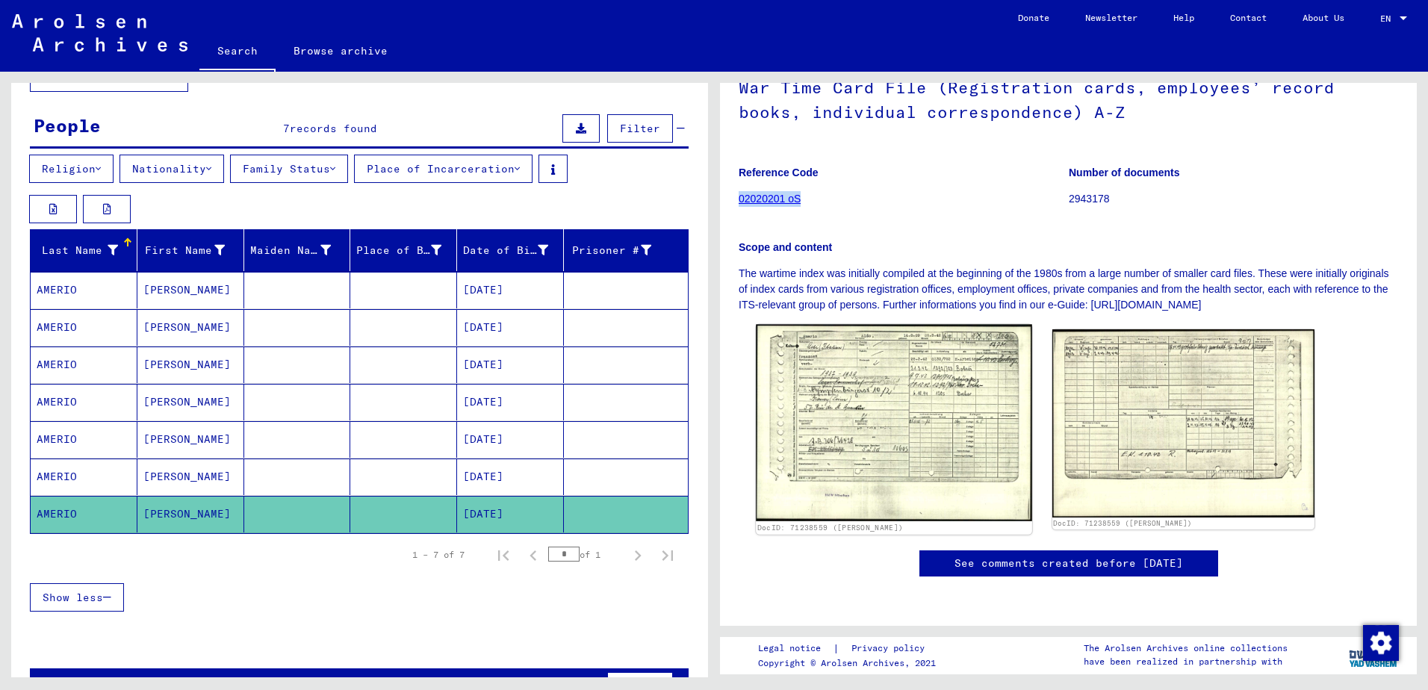
click at [867, 384] on img at bounding box center [894, 423] width 276 height 196
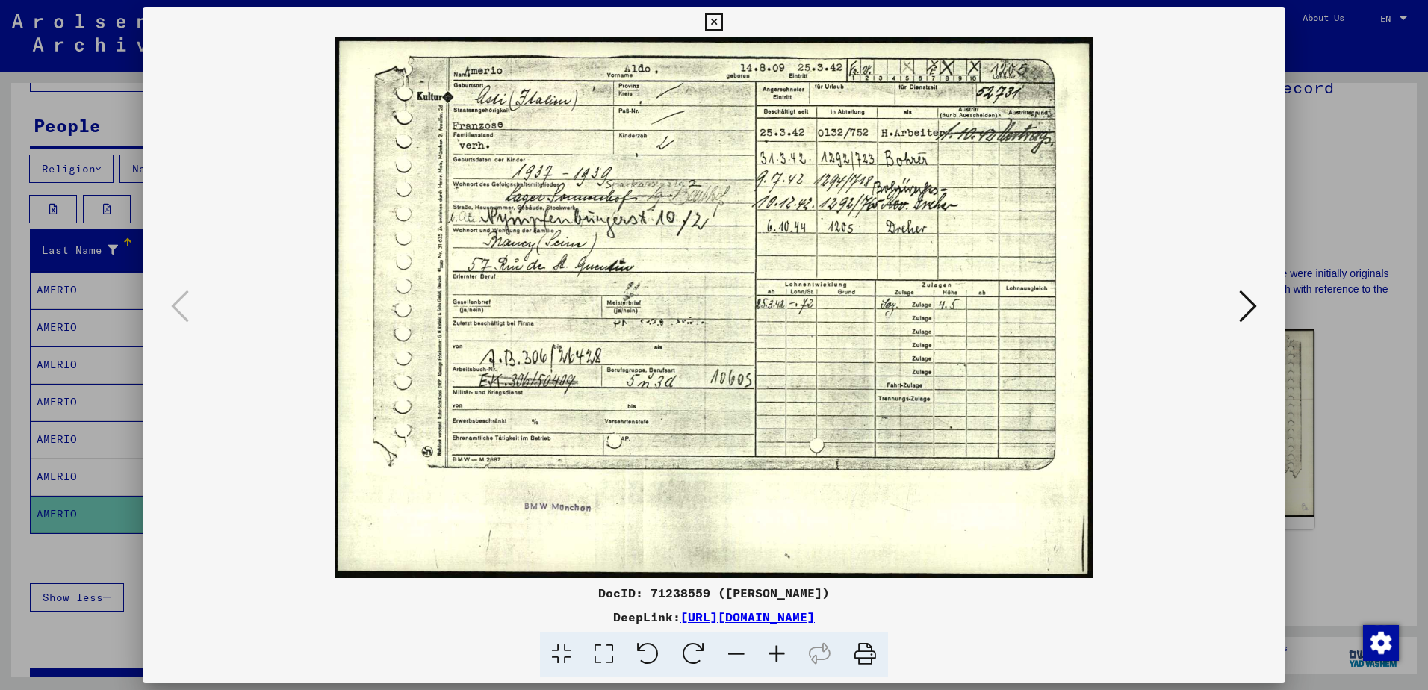
click at [1263, 559] on div at bounding box center [714, 307] width 1142 height 541
click at [1257, 305] on button at bounding box center [1247, 307] width 27 height 43
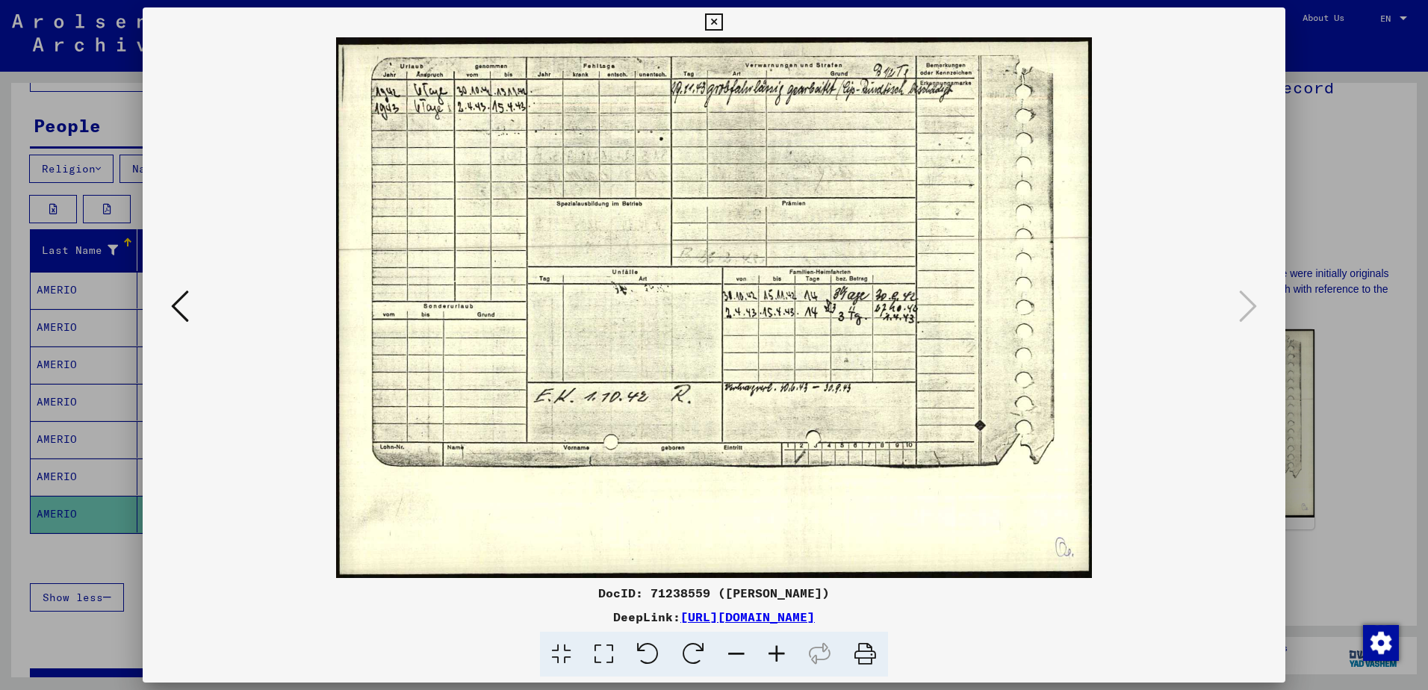
drag, startPoint x: 1271, startPoint y: 526, endPoint x: 1271, endPoint y: 514, distance: 11.9
click at [1271, 525] on div at bounding box center [714, 307] width 1142 height 541
click at [1334, 104] on div at bounding box center [714, 345] width 1428 height 690
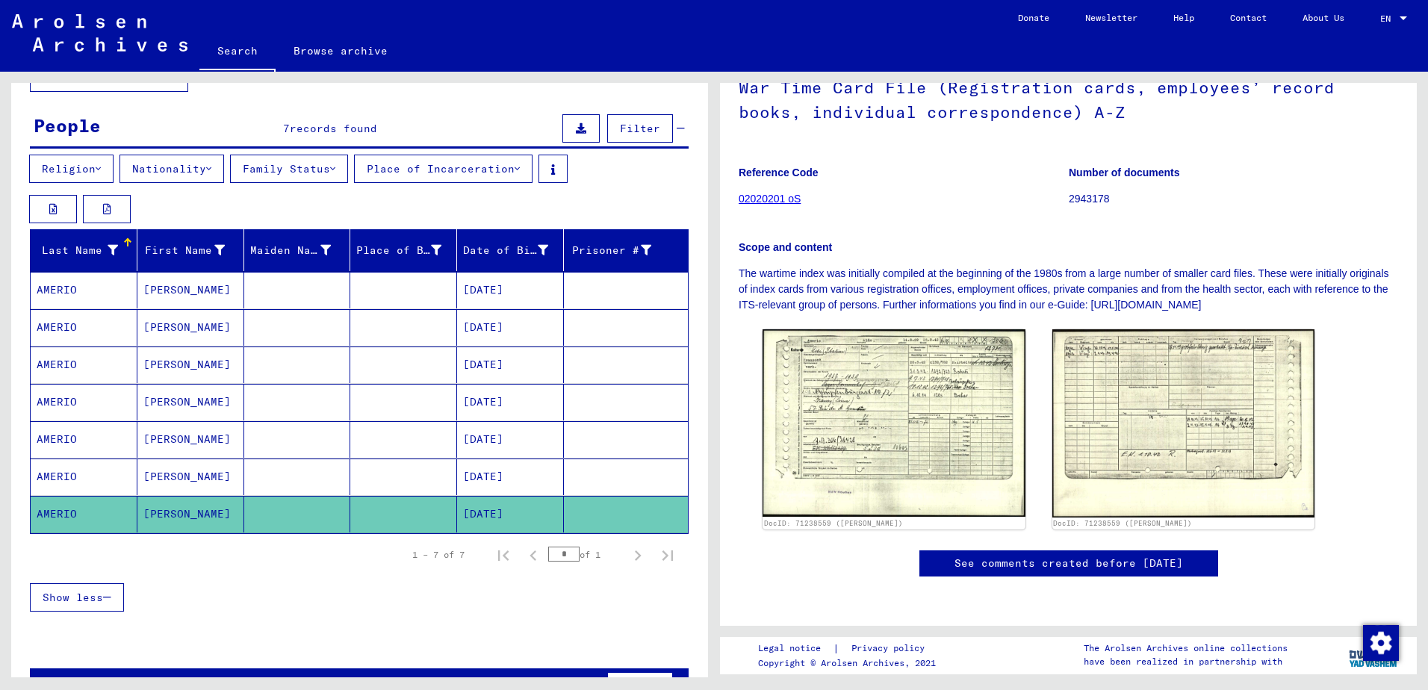
click at [1334, 113] on h1 "War Time Card File (Registration cards, employees’ record books, individual cor…" at bounding box center [1067, 98] width 659 height 90
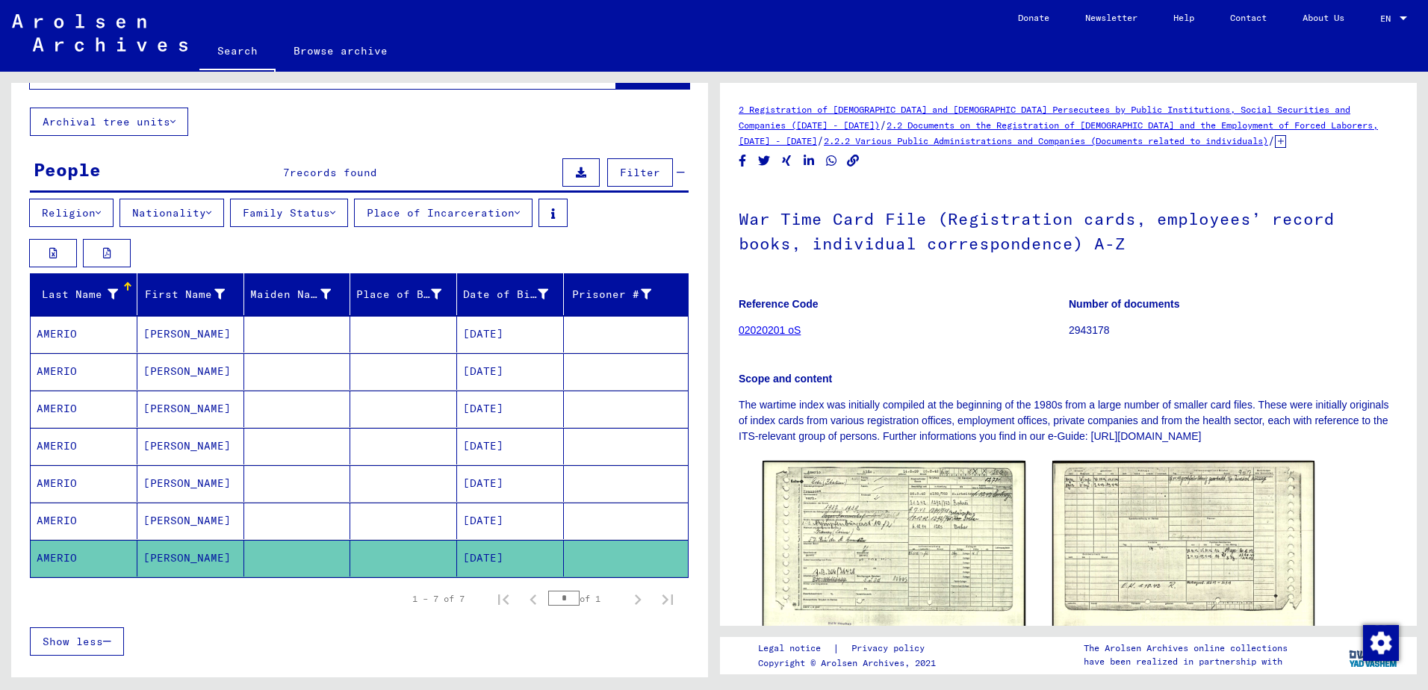
scroll to position [0, 0]
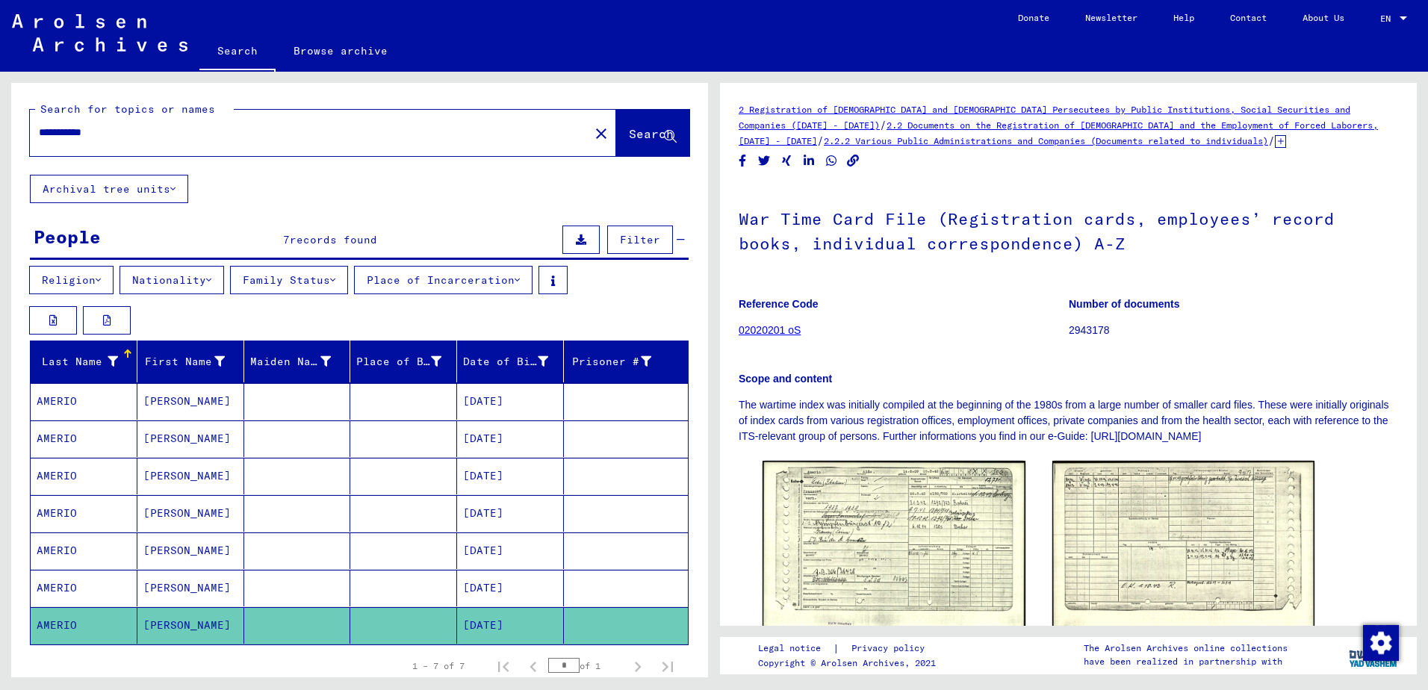
click at [116, 136] on input "**********" at bounding box center [309, 133] width 541 height 16
drag, startPoint x: 79, startPoint y: 131, endPoint x: 25, endPoint y: 131, distance: 53.8
click at [25, 131] on div "**********" at bounding box center [359, 129] width 697 height 92
click at [100, 137] on input "****" at bounding box center [309, 133] width 541 height 16
paste input "*******"
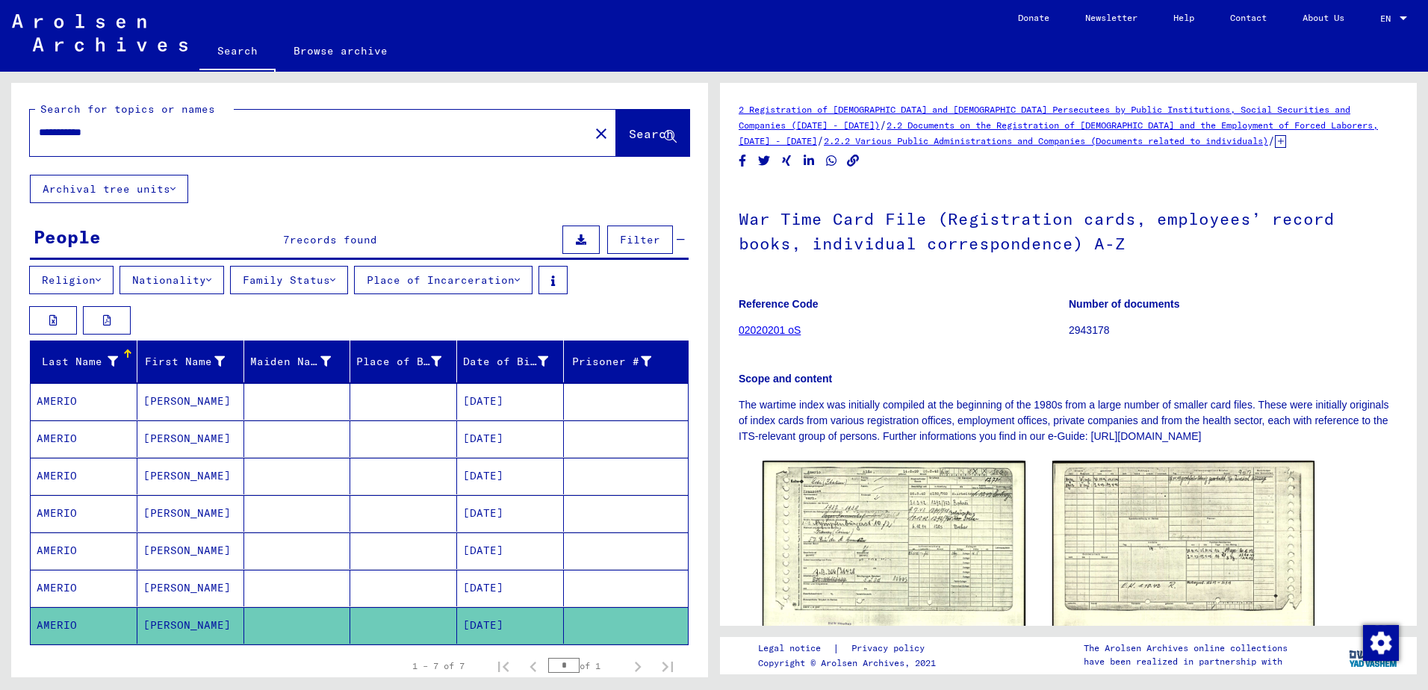
type input "**********"
click at [629, 137] on span "Search" at bounding box center [651, 133] width 45 height 15
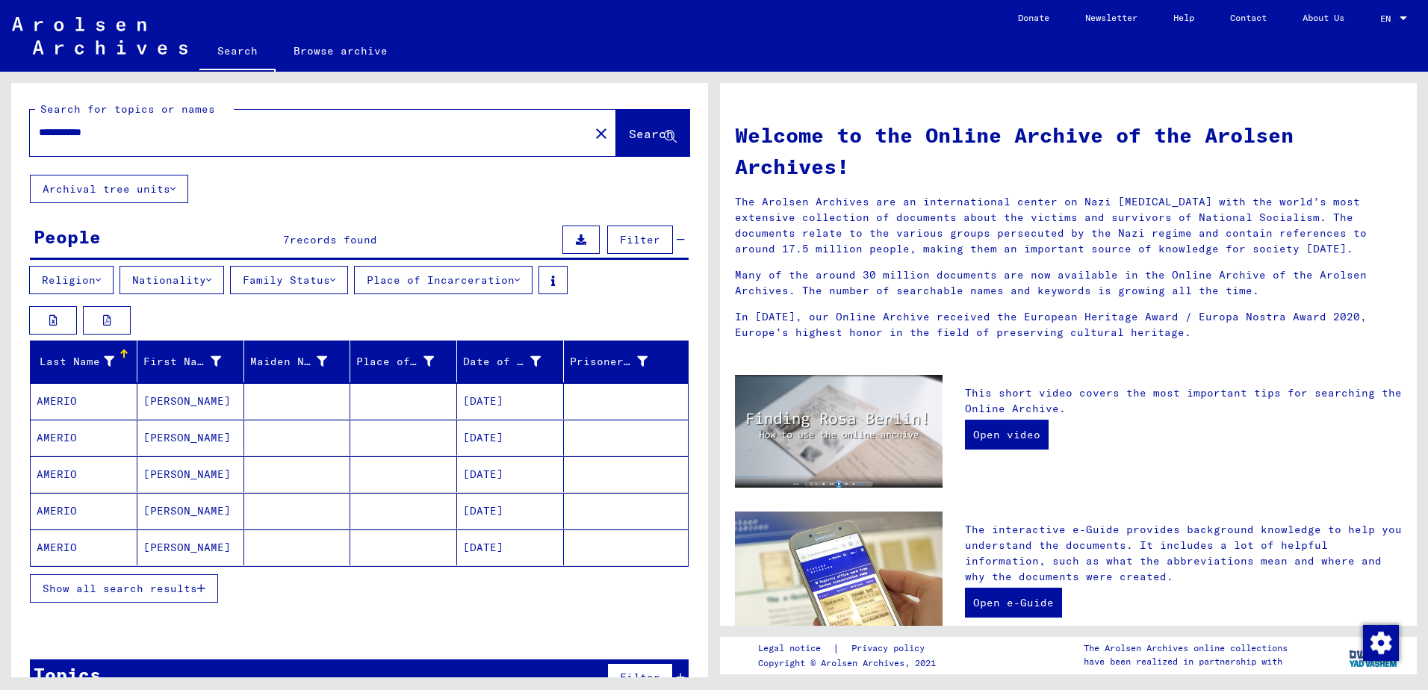
click at [125, 591] on span "Show all search results" at bounding box center [120, 588] width 155 height 13
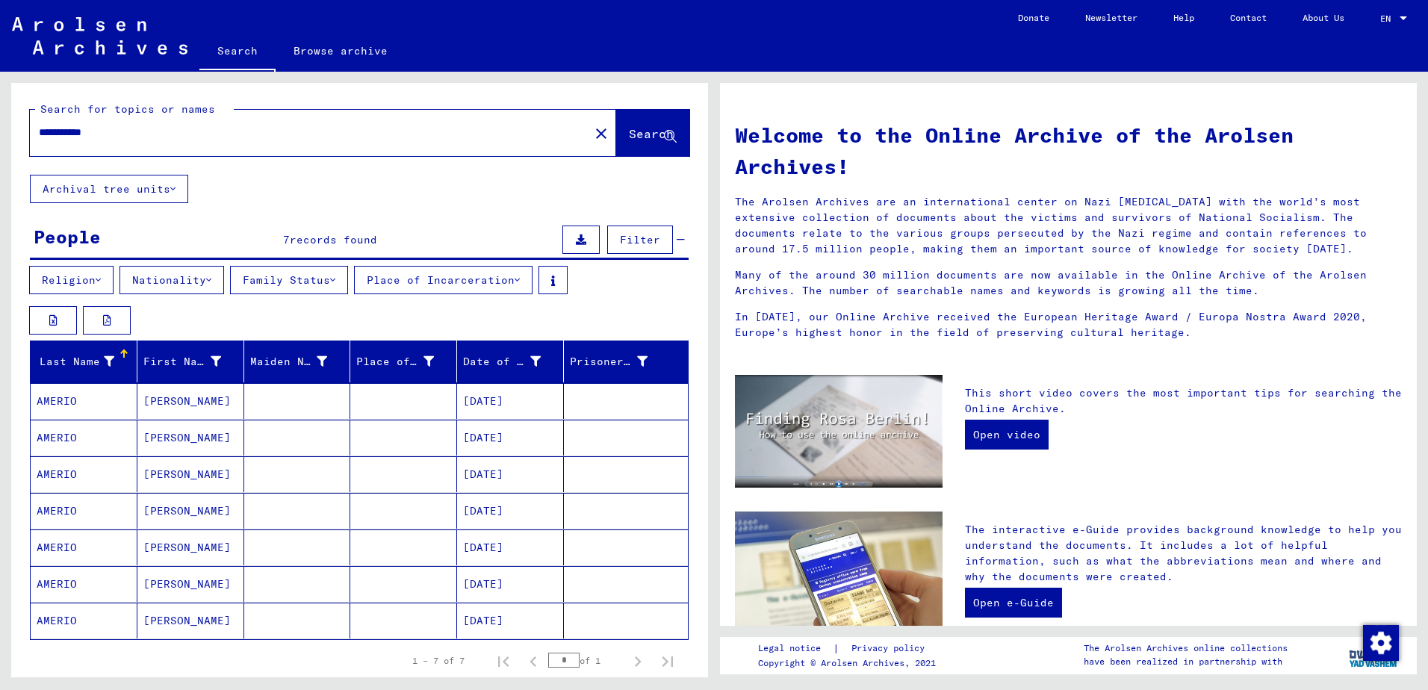
click at [60, 402] on mat-cell "AMERIO" at bounding box center [84, 401] width 107 height 36
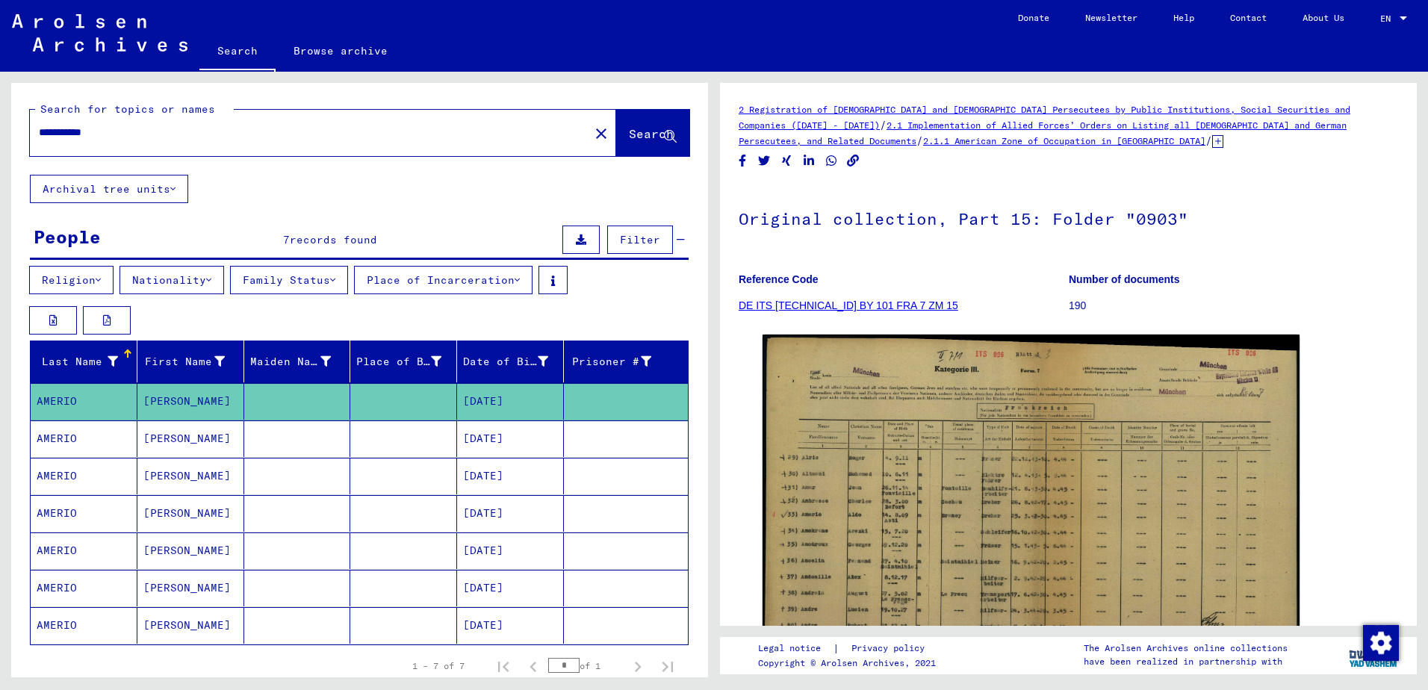
click at [66, 435] on mat-cell "AMERIO" at bounding box center [84, 438] width 107 height 37
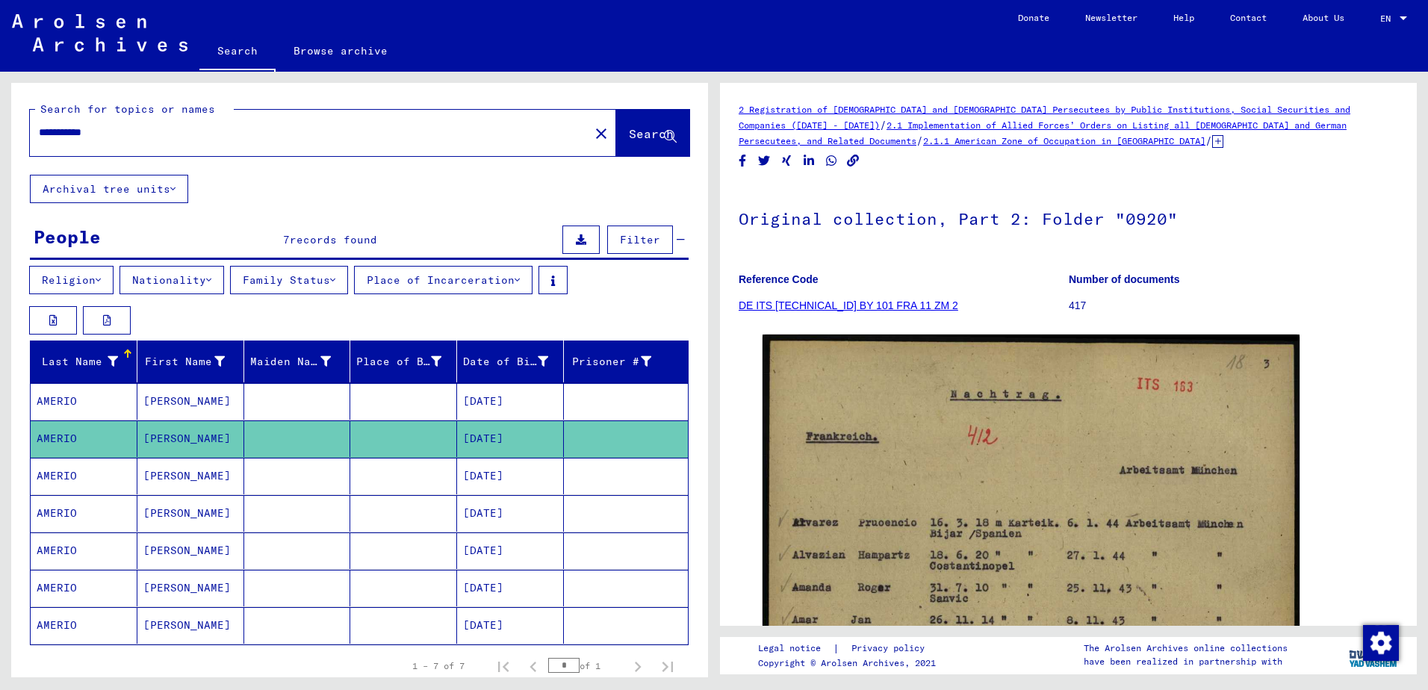
click at [76, 481] on mat-cell "AMERIO" at bounding box center [84, 476] width 107 height 37
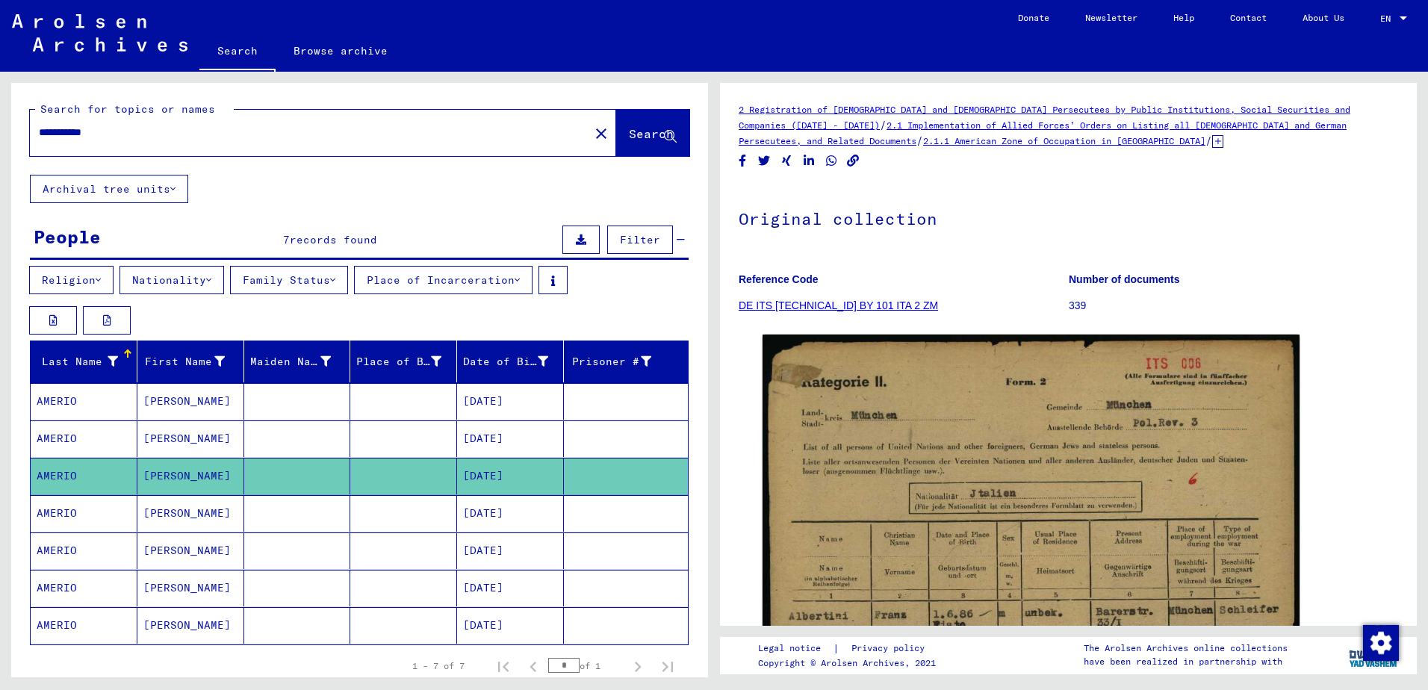
click at [66, 506] on mat-cell "AMERIO" at bounding box center [84, 513] width 107 height 37
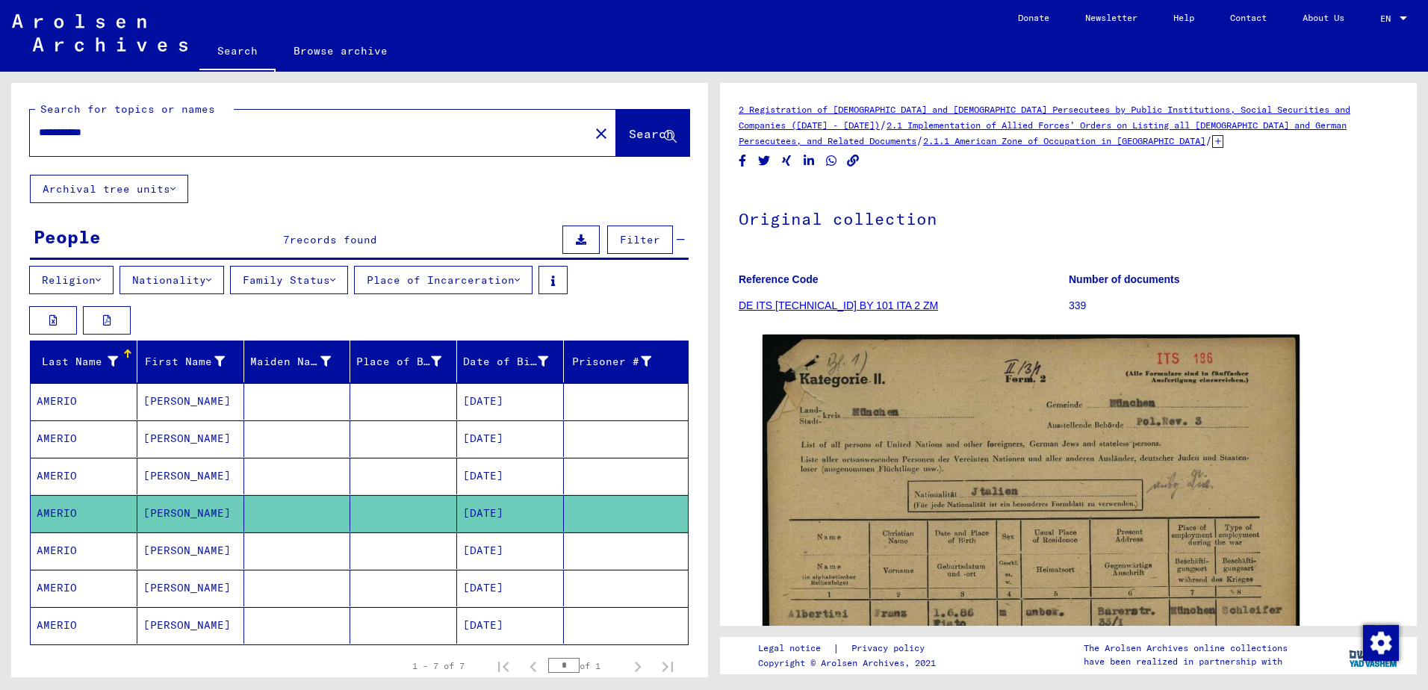
click at [68, 461] on mat-cell "AMERIO" at bounding box center [84, 476] width 107 height 37
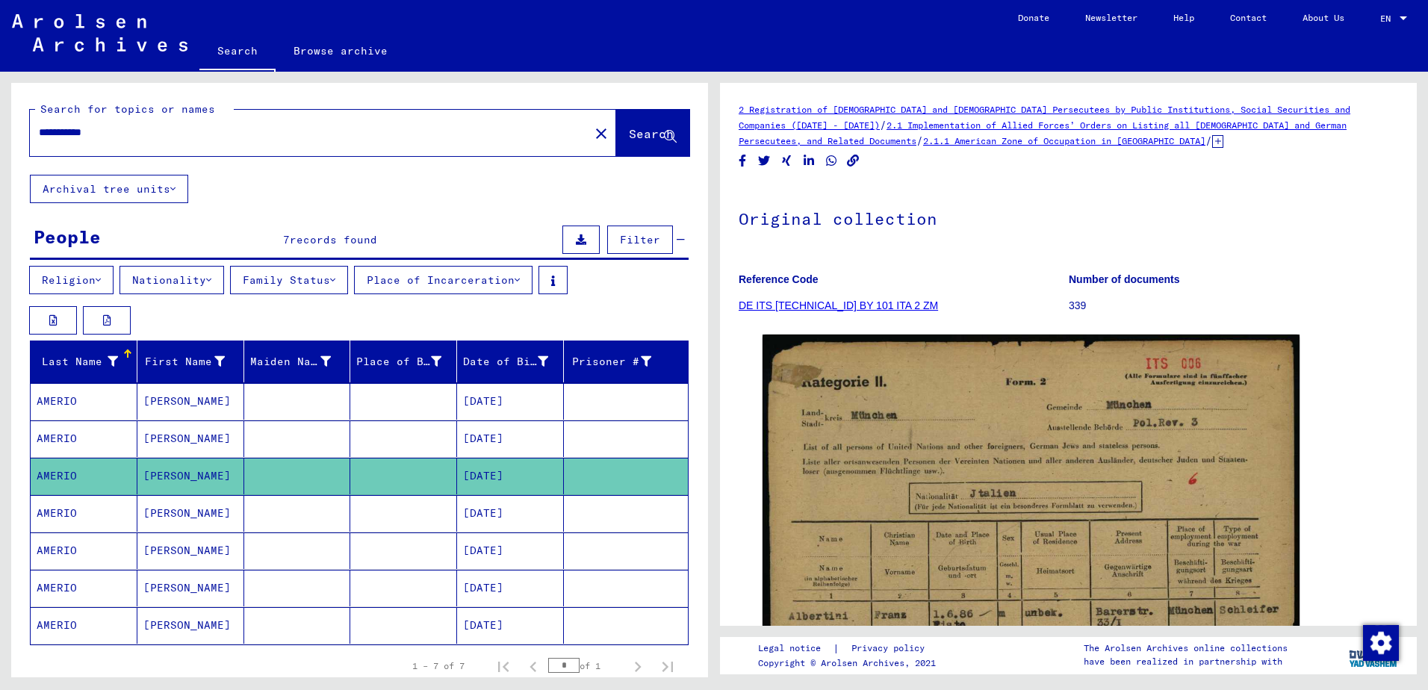
click at [78, 512] on mat-cell "AMERIO" at bounding box center [84, 513] width 107 height 37
